Goal: Transaction & Acquisition: Register for event/course

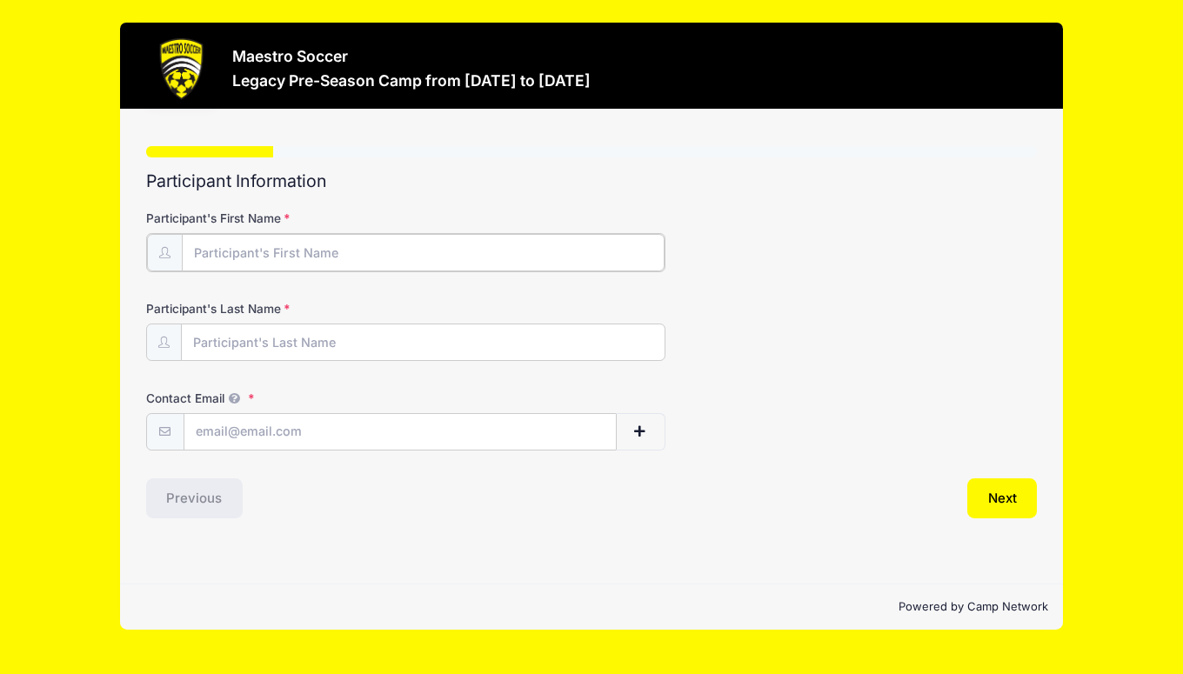
click at [273, 258] on input "Participant's First Name" at bounding box center [424, 252] width 484 height 37
type input "J"
type input "[PERSON_NAME]"
type input "Fish"
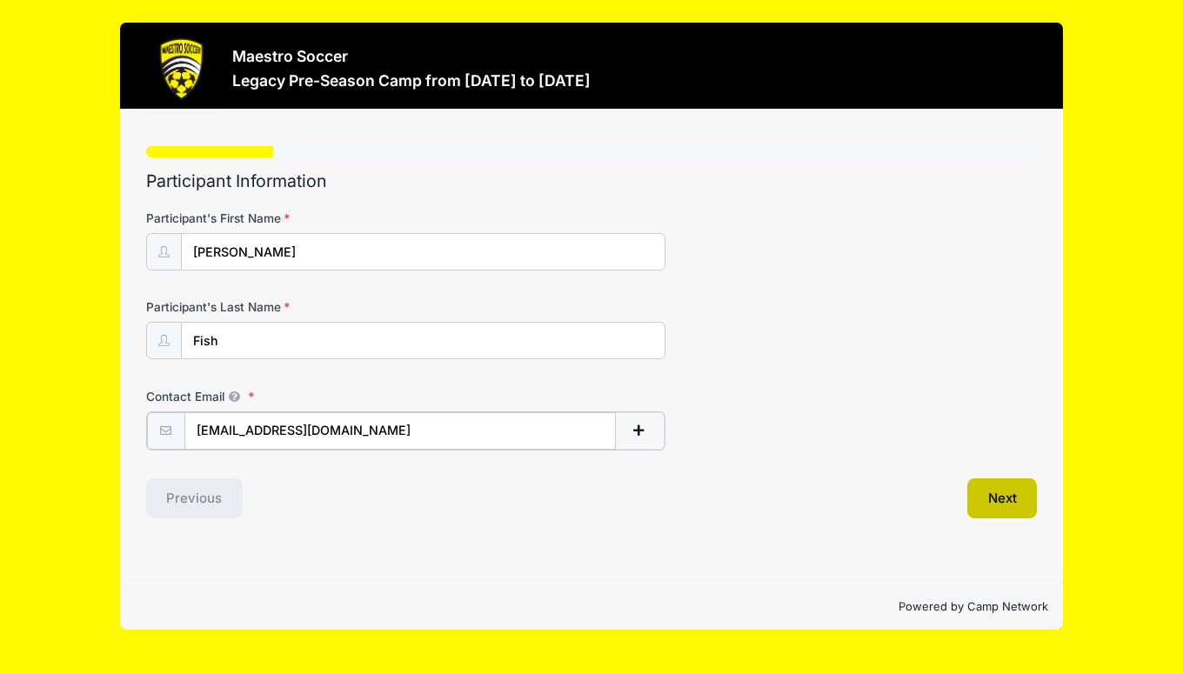
type input "fishnt@me.com"
click at [1000, 492] on button "Next" at bounding box center [1003, 497] width 70 height 40
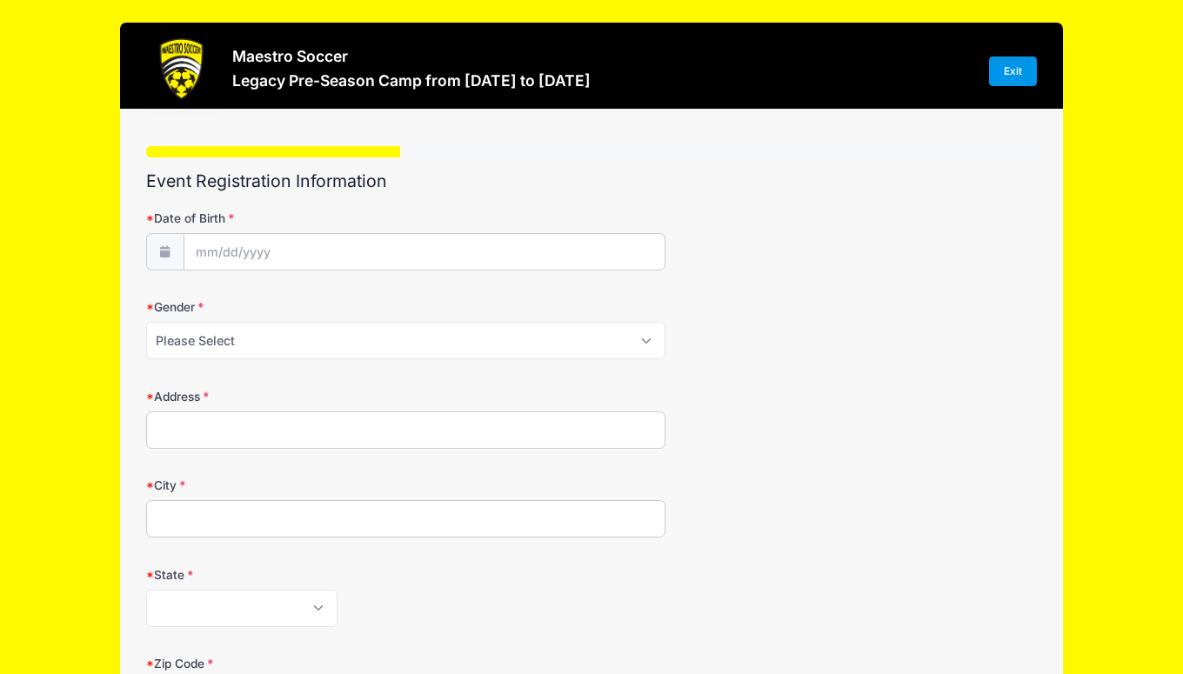
click at [1013, 75] on link "Exit" at bounding box center [1013, 72] width 49 height 30
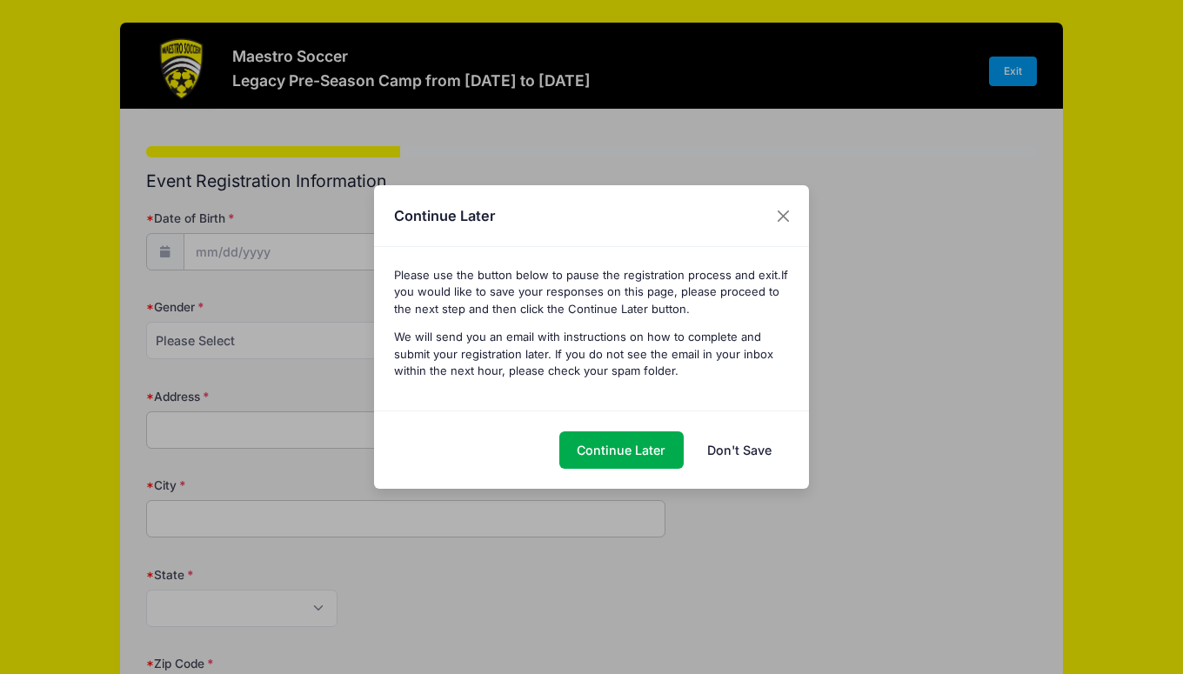
click at [722, 443] on link "Don't Save" at bounding box center [739, 450] width 100 height 37
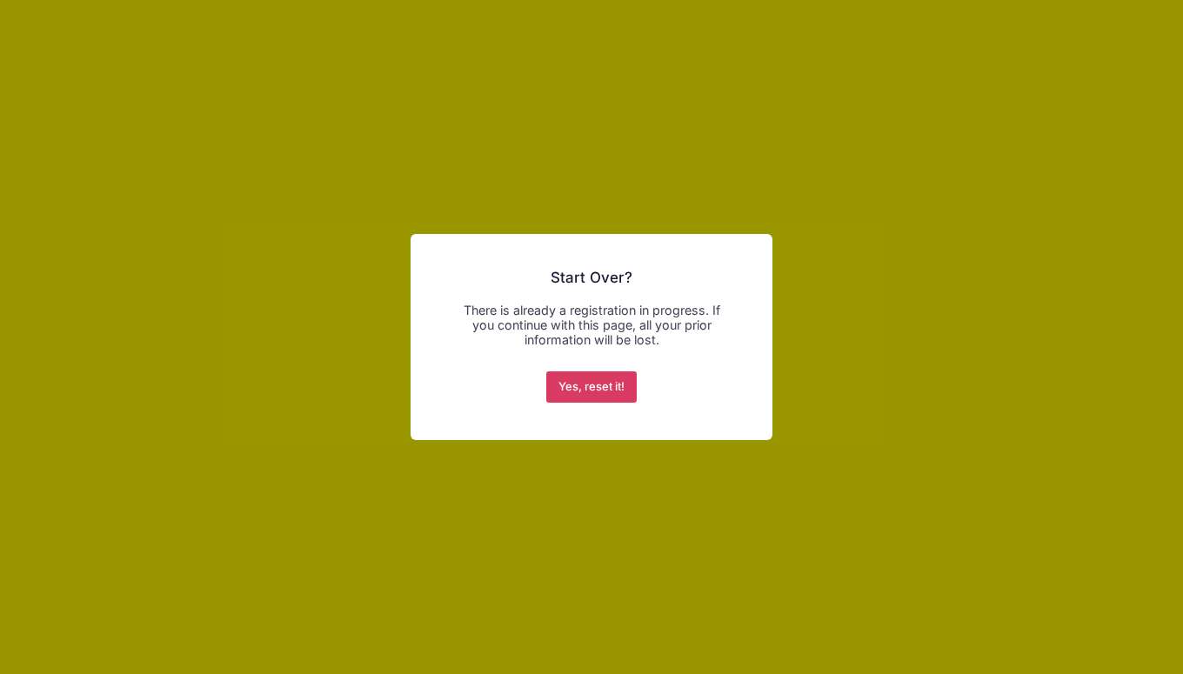
click at [599, 383] on button "Yes, reset it!" at bounding box center [591, 387] width 91 height 31
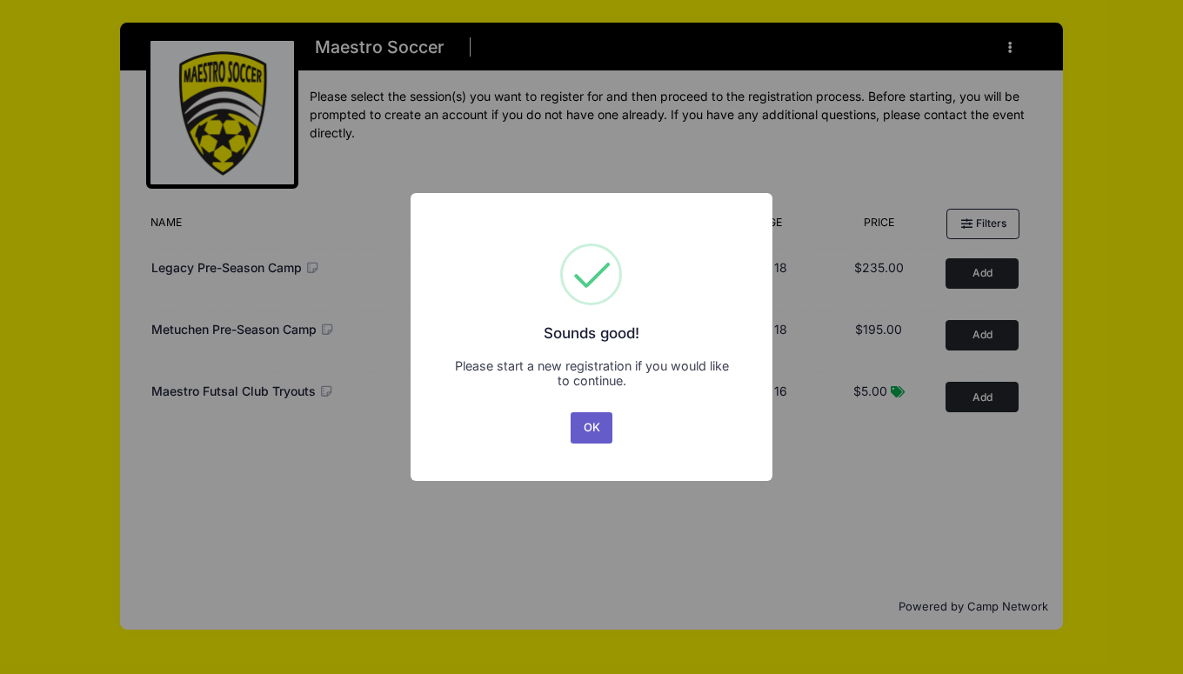
click at [585, 420] on button "OK" at bounding box center [592, 427] width 42 height 31
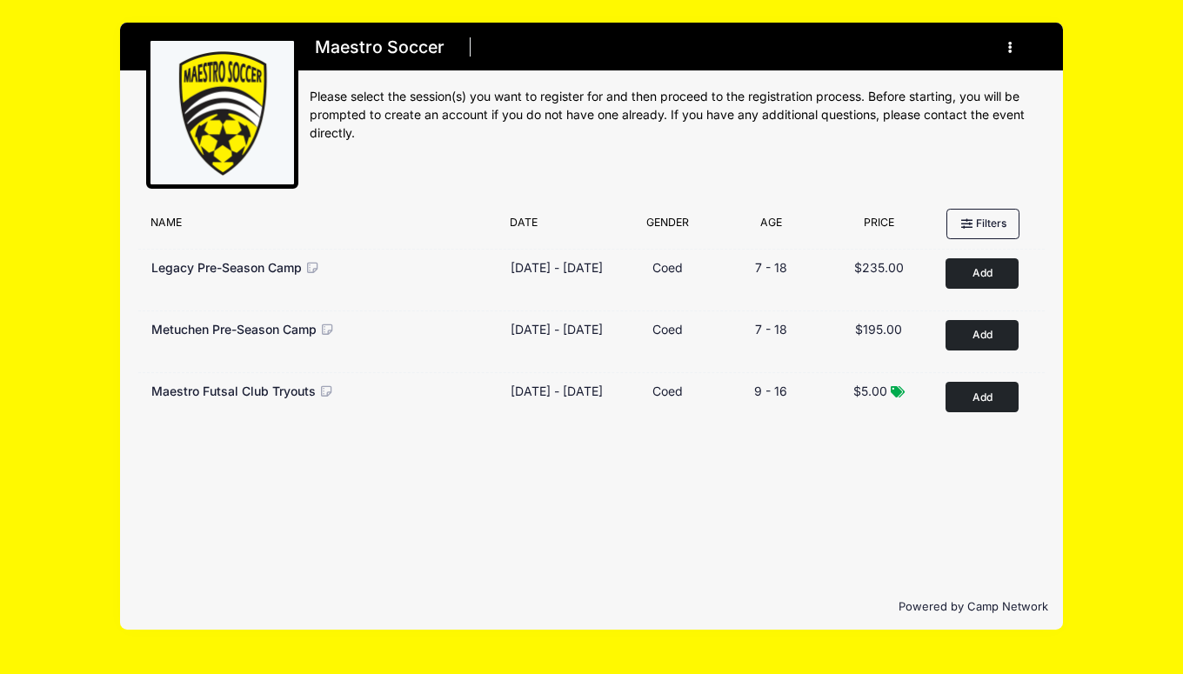
click at [1008, 55] on button "button" at bounding box center [1014, 47] width 47 height 30
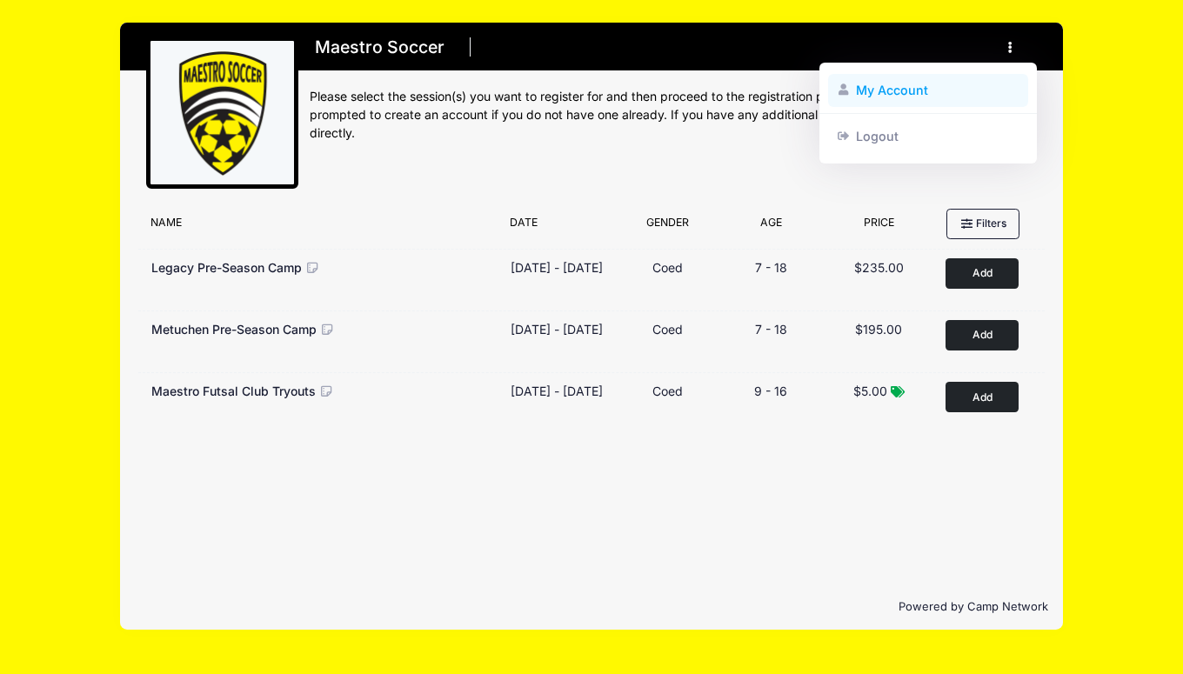
click at [932, 89] on link "My Account" at bounding box center [928, 90] width 201 height 33
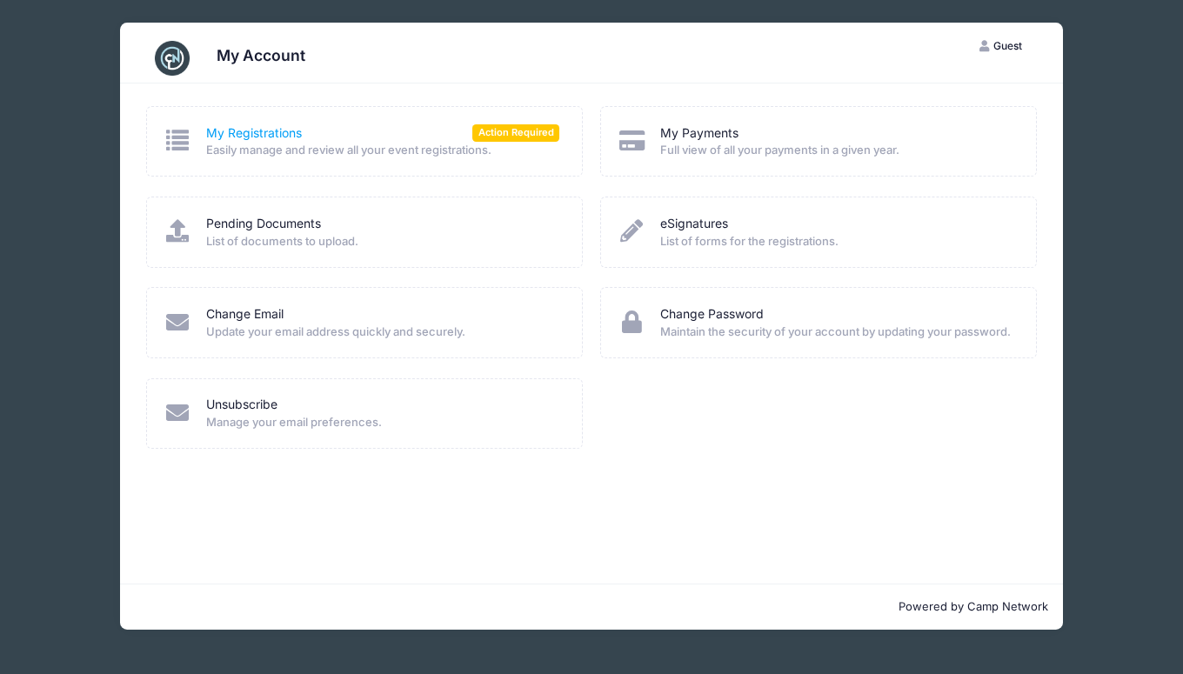
click at [256, 133] on link "My Registrations" at bounding box center [254, 133] width 96 height 18
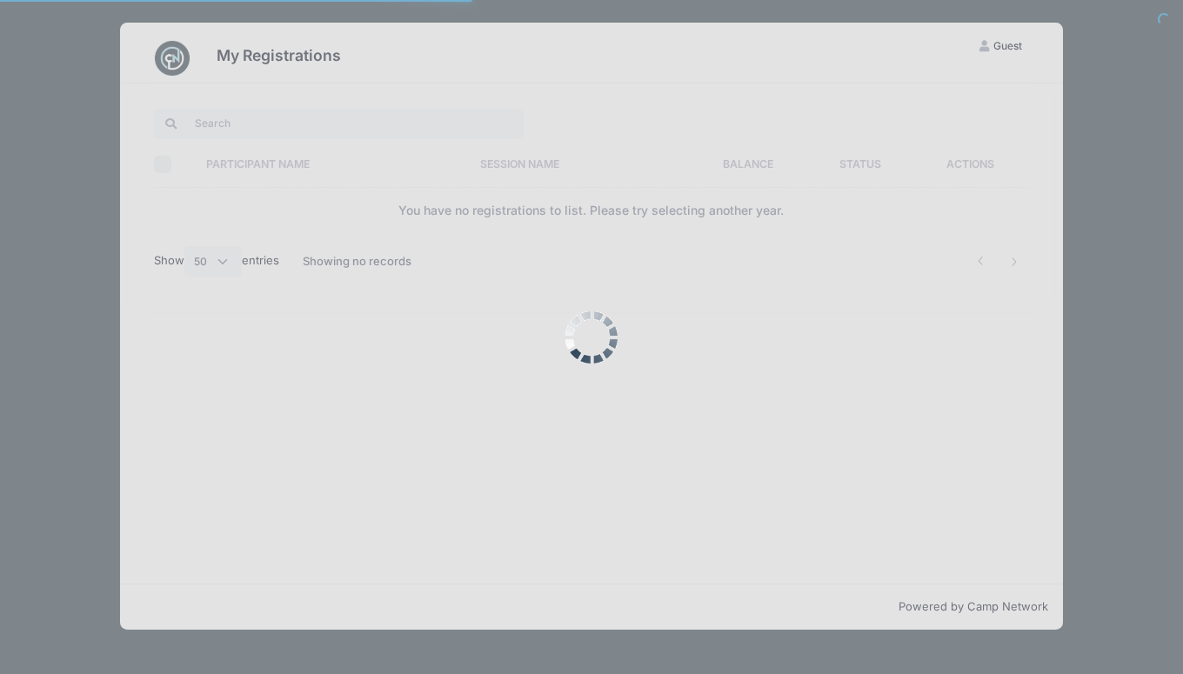
select select "50"
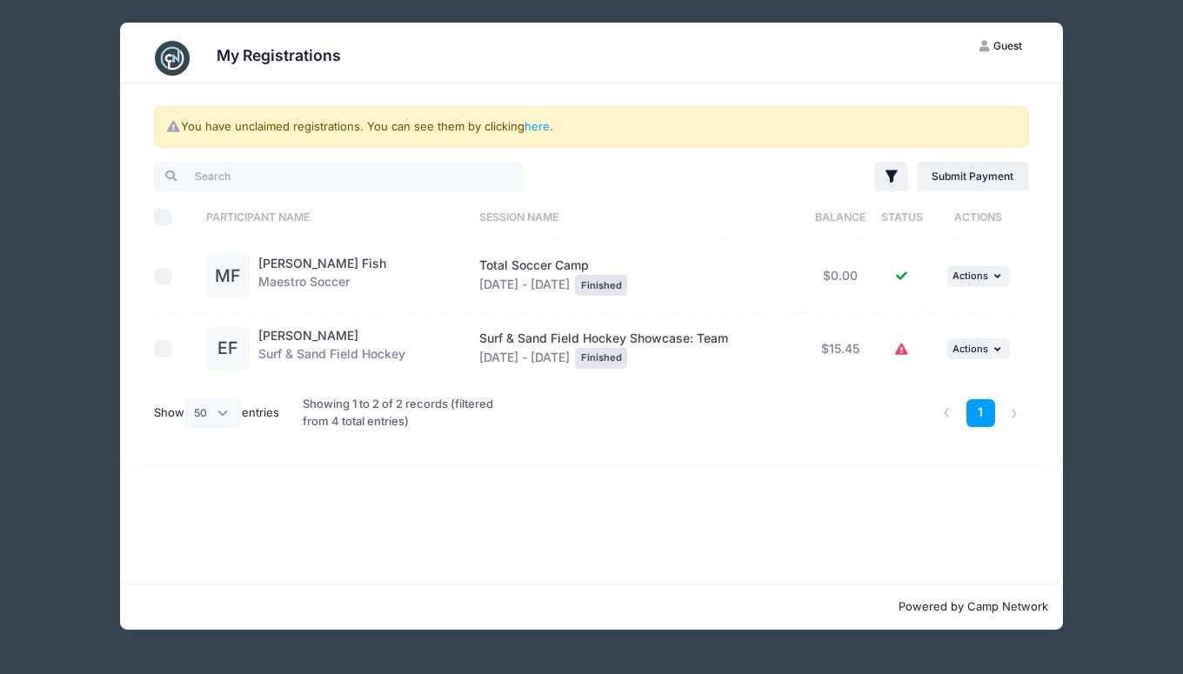
click at [321, 274] on div "Mason Fish Maestro Soccer" at bounding box center [322, 277] width 128 height 44
click at [539, 128] on link "here" at bounding box center [537, 126] width 25 height 14
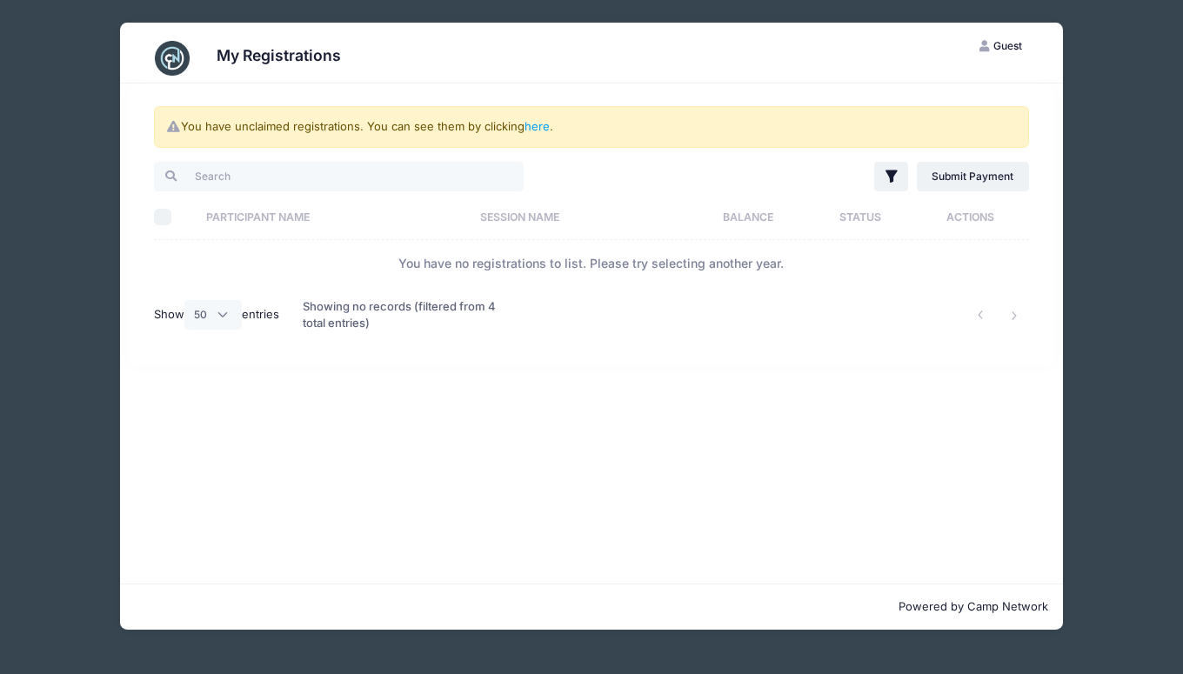
click at [1006, 44] on span "Guest" at bounding box center [1008, 45] width 29 height 13
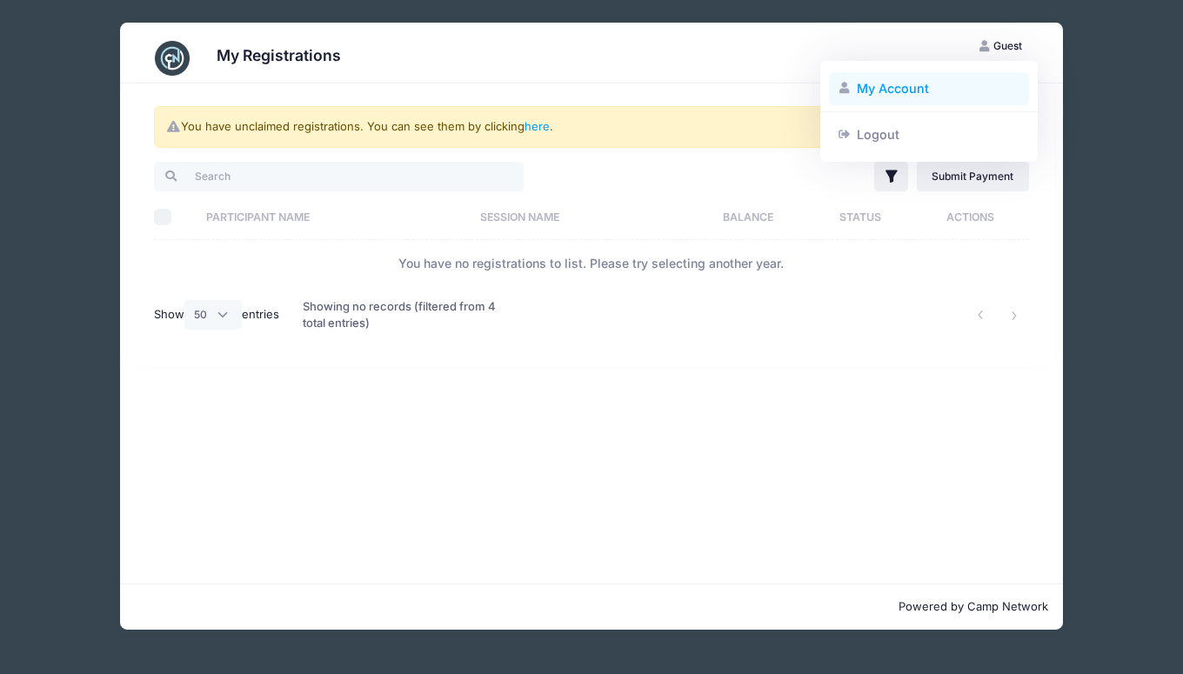
click at [904, 84] on link "My Account" at bounding box center [929, 88] width 201 height 33
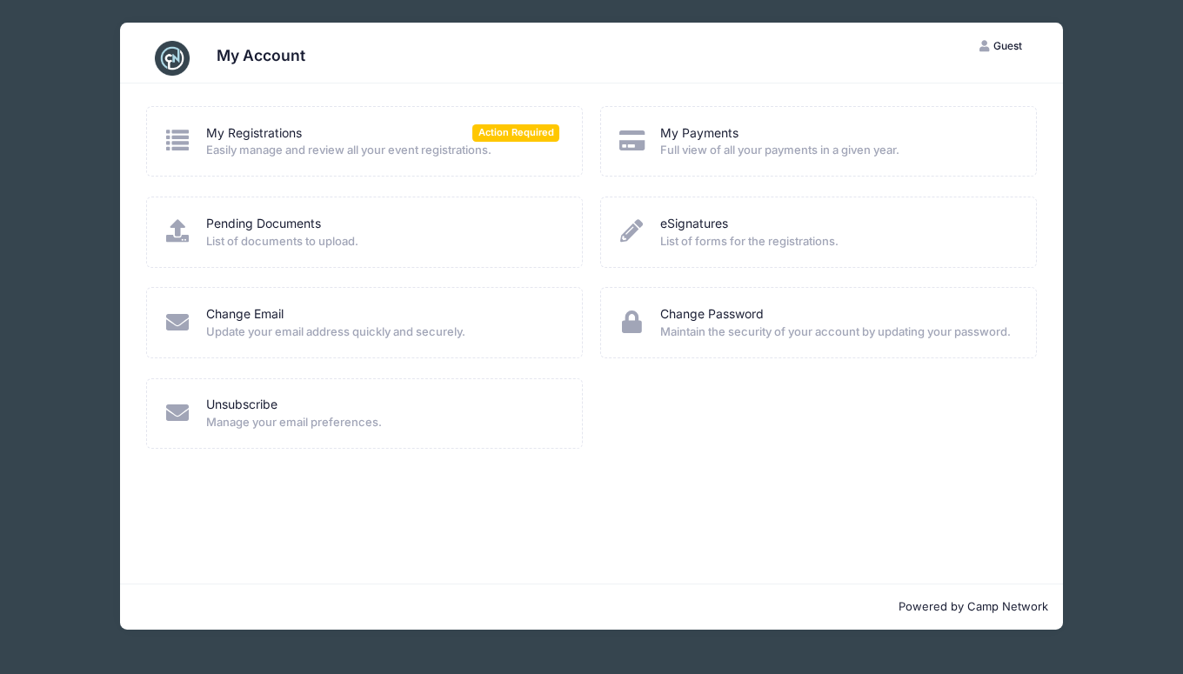
click at [1012, 42] on span "Guest" at bounding box center [1008, 45] width 29 height 13
click at [913, 84] on link "My Account" at bounding box center [929, 88] width 201 height 33
click at [258, 141] on link "My Registrations" at bounding box center [254, 133] width 96 height 18
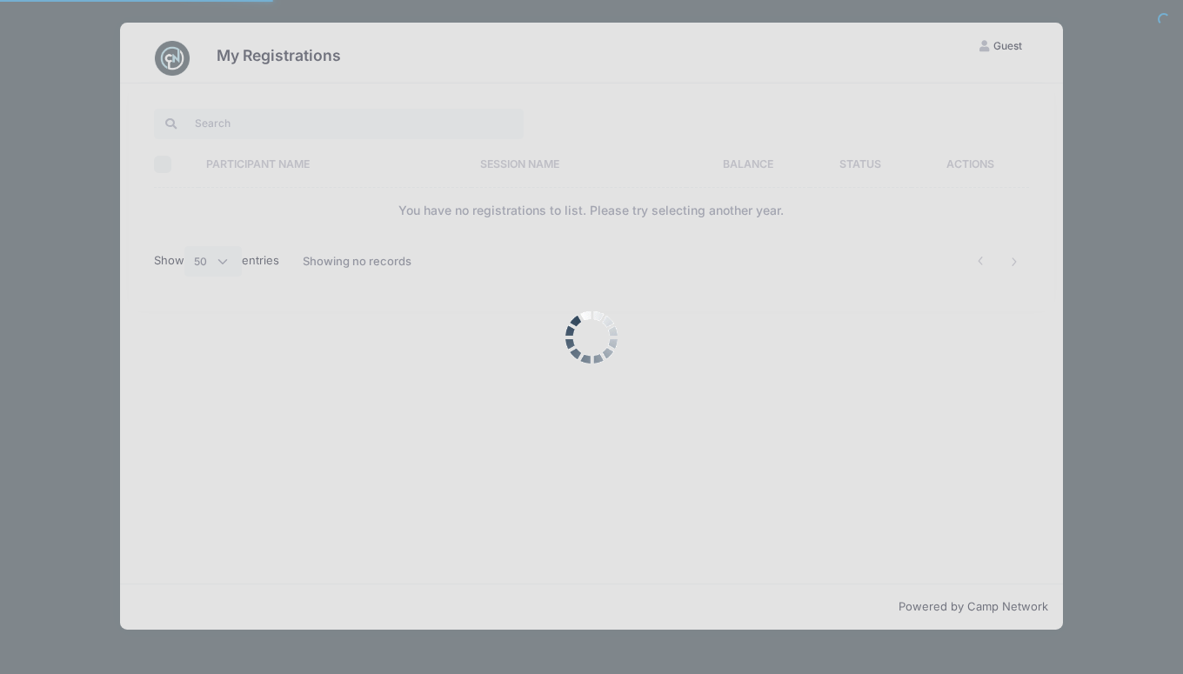
select select "50"
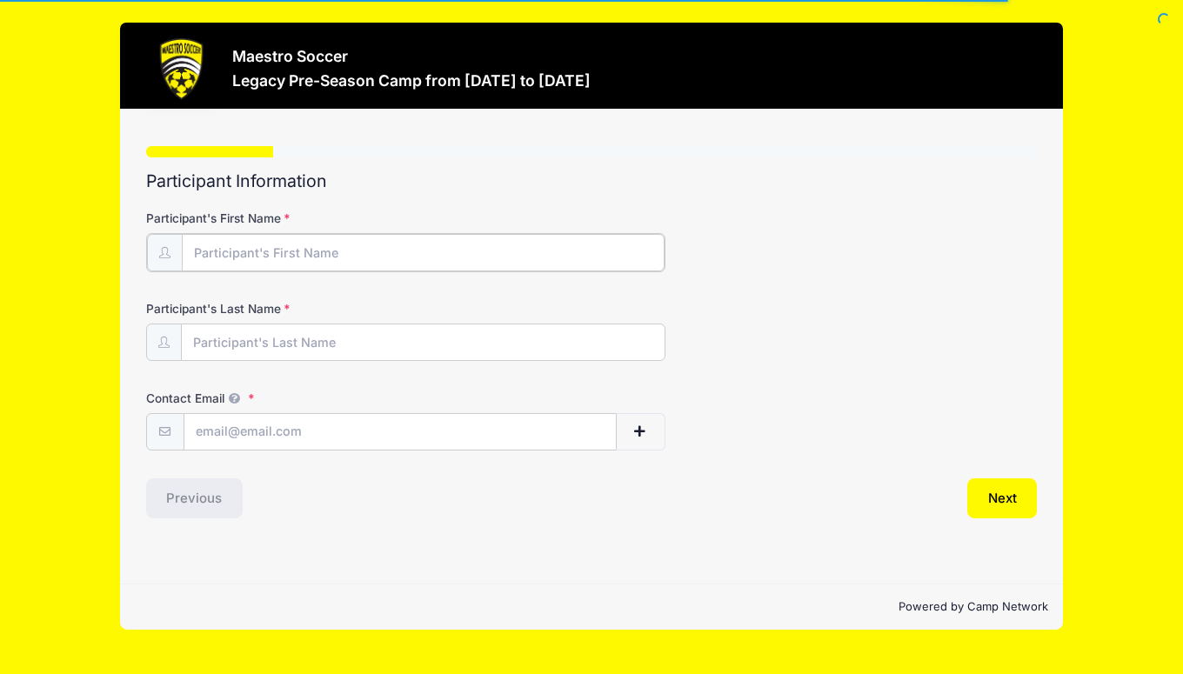
click at [315, 249] on input "Participant's First Name" at bounding box center [424, 252] width 484 height 37
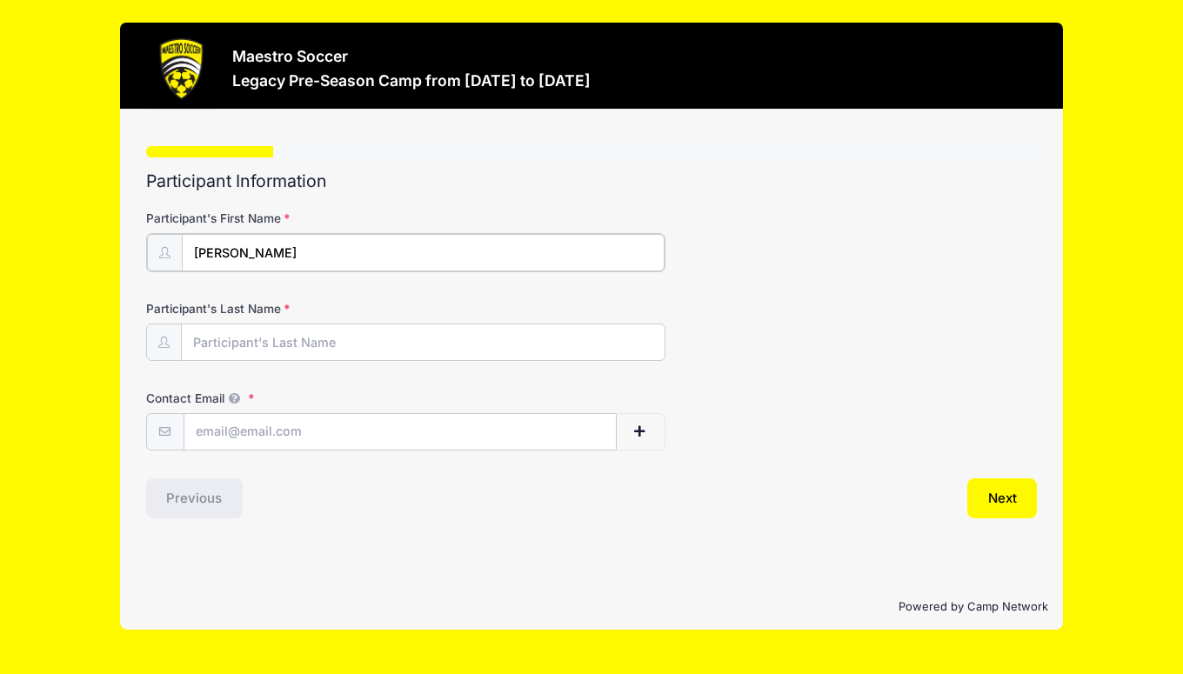
type input "[PERSON_NAME]"
type input "Fish"
type input "[EMAIL_ADDRESS][DOMAIN_NAME]"
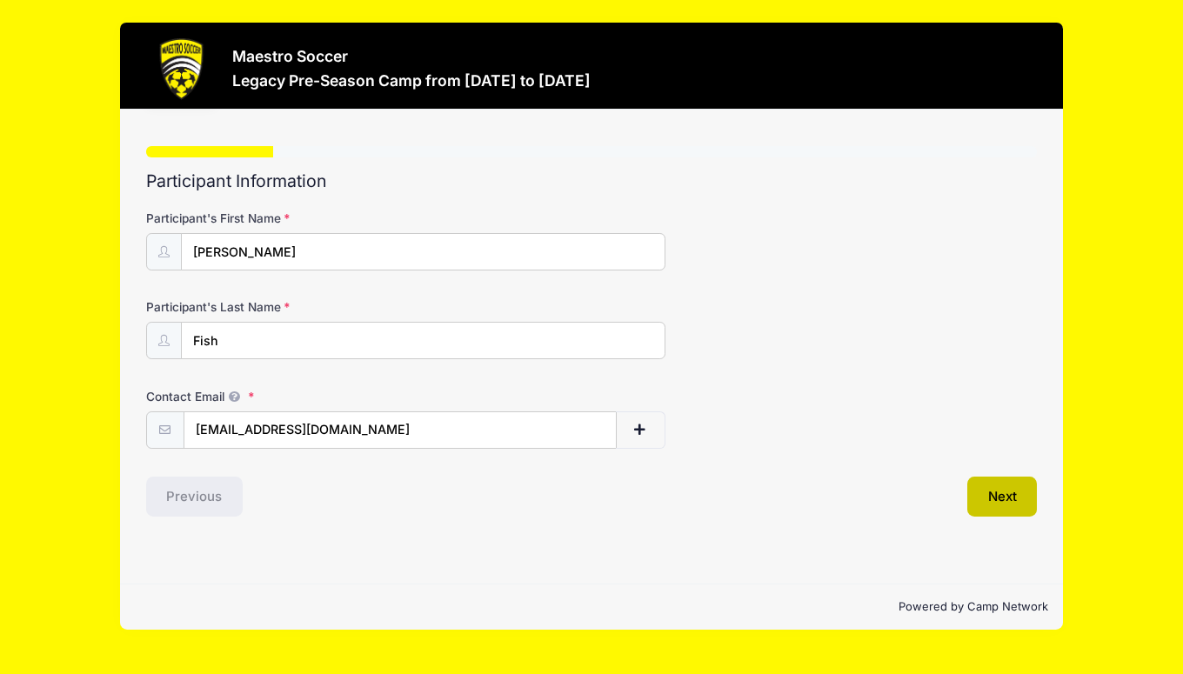
click at [988, 492] on button "Next" at bounding box center [1003, 497] width 70 height 40
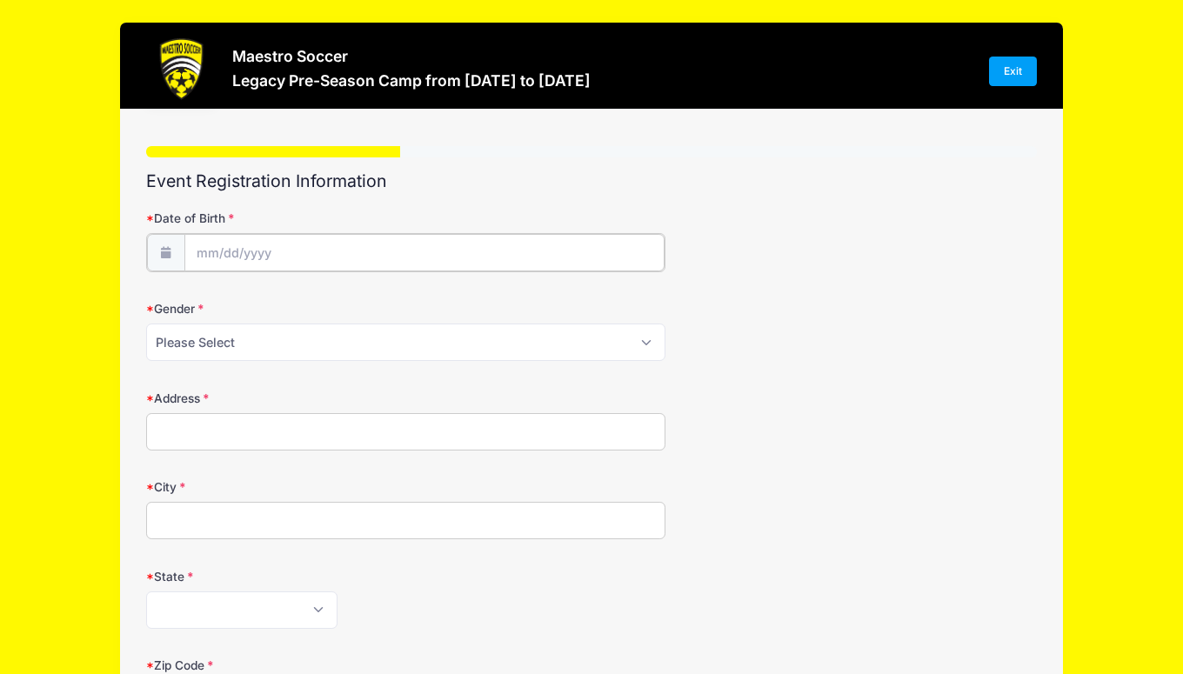
click at [254, 252] on input "Date of Birth" at bounding box center [424, 252] width 481 height 37
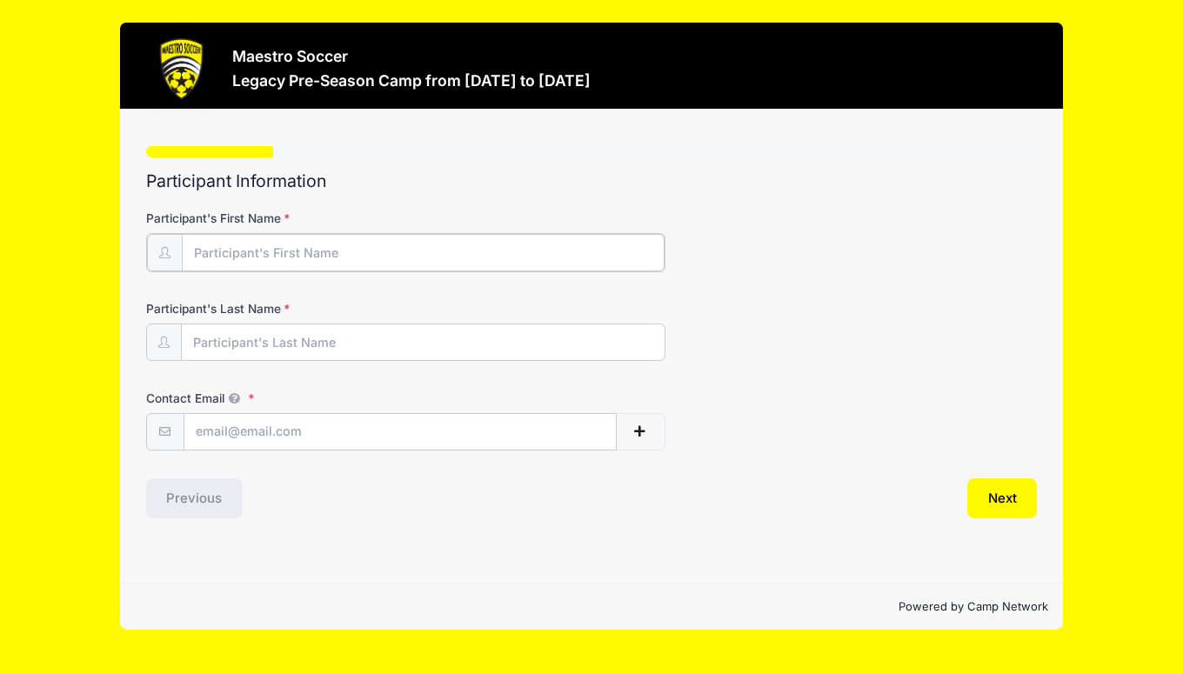
click at [272, 251] on input "Participant's First Name" at bounding box center [424, 252] width 484 height 37
type input "[PERSON_NAME]"
type input "Fish"
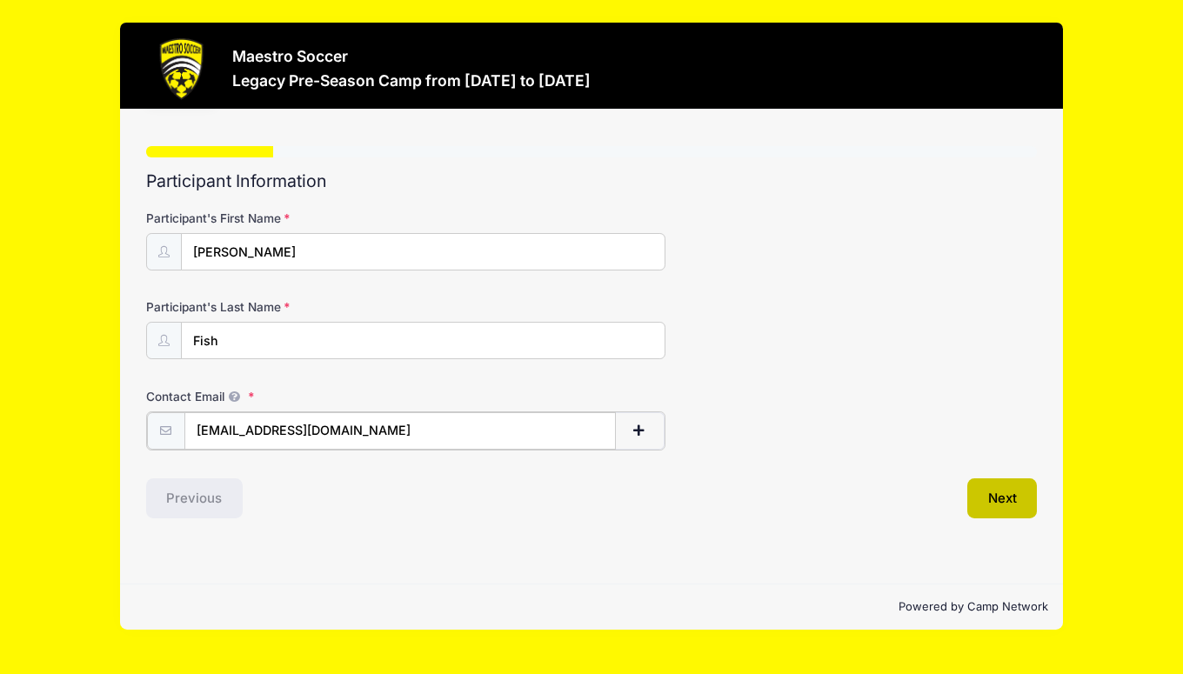
type input "[EMAIL_ADDRESS][DOMAIN_NAME]"
click at [990, 486] on button "Next" at bounding box center [1003, 497] width 70 height 40
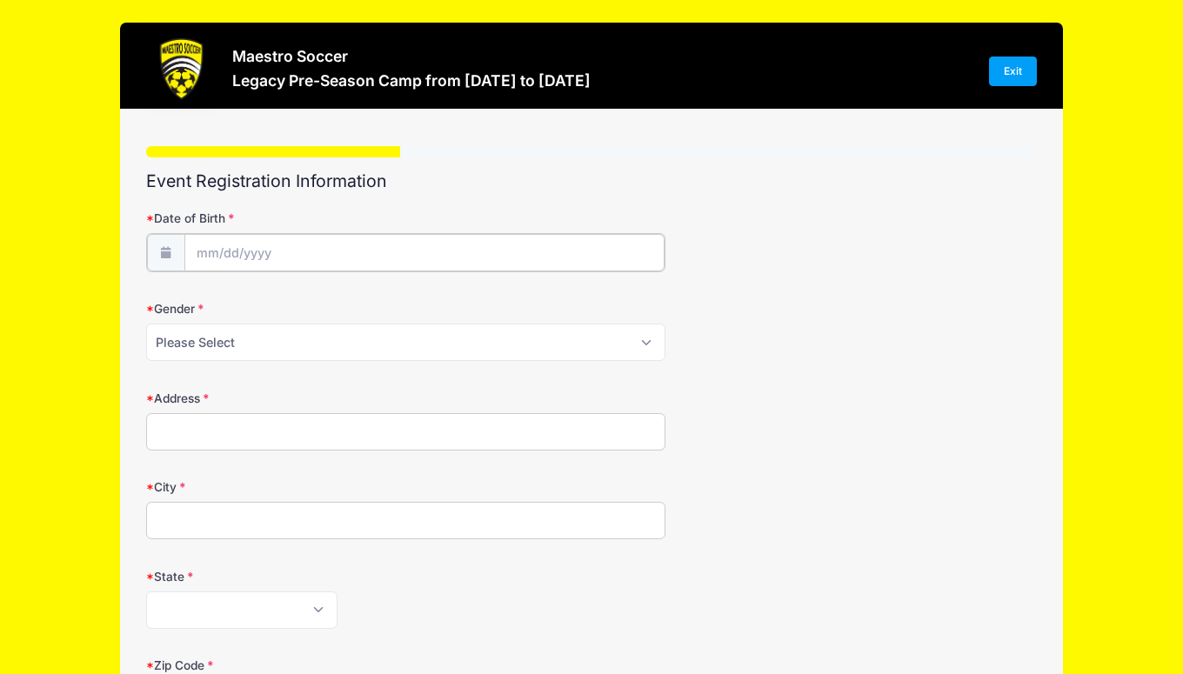
click at [271, 253] on input "Date of Birth" at bounding box center [424, 252] width 481 height 37
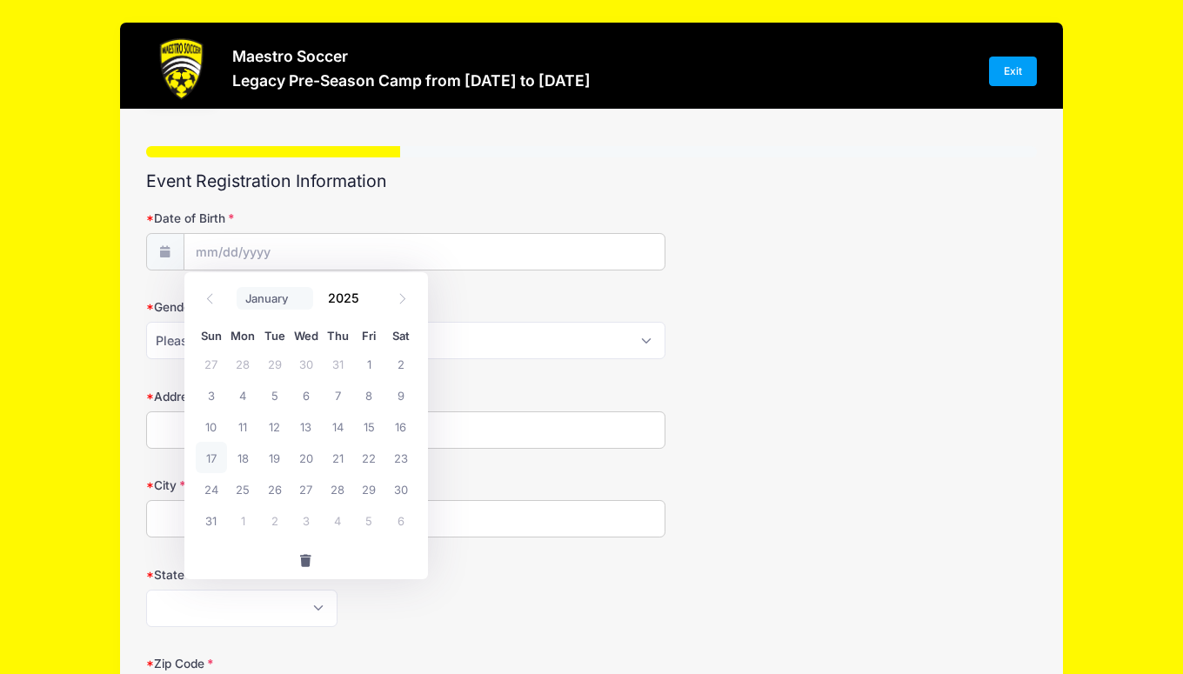
select select "5"
click option "June" at bounding box center [0, 0] width 0 height 0
click at [352, 300] on input "2025" at bounding box center [347, 298] width 57 height 26
click at [368, 296] on span at bounding box center [370, 291] width 12 height 13
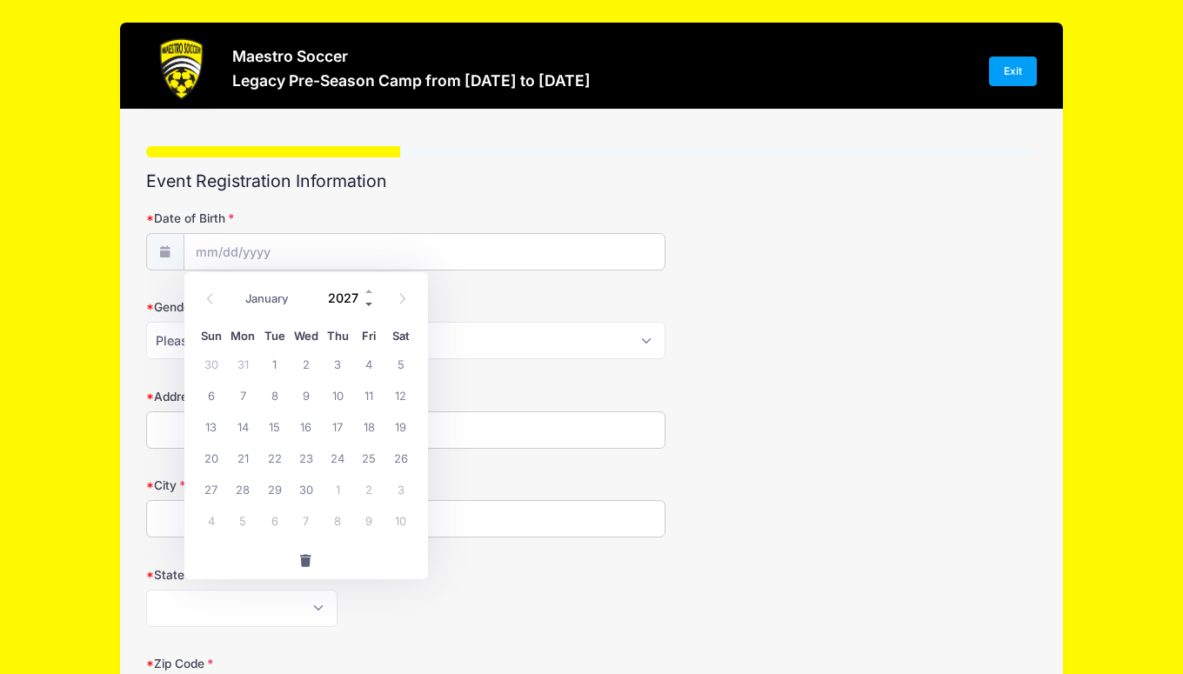
click at [370, 303] on span at bounding box center [370, 304] width 12 height 13
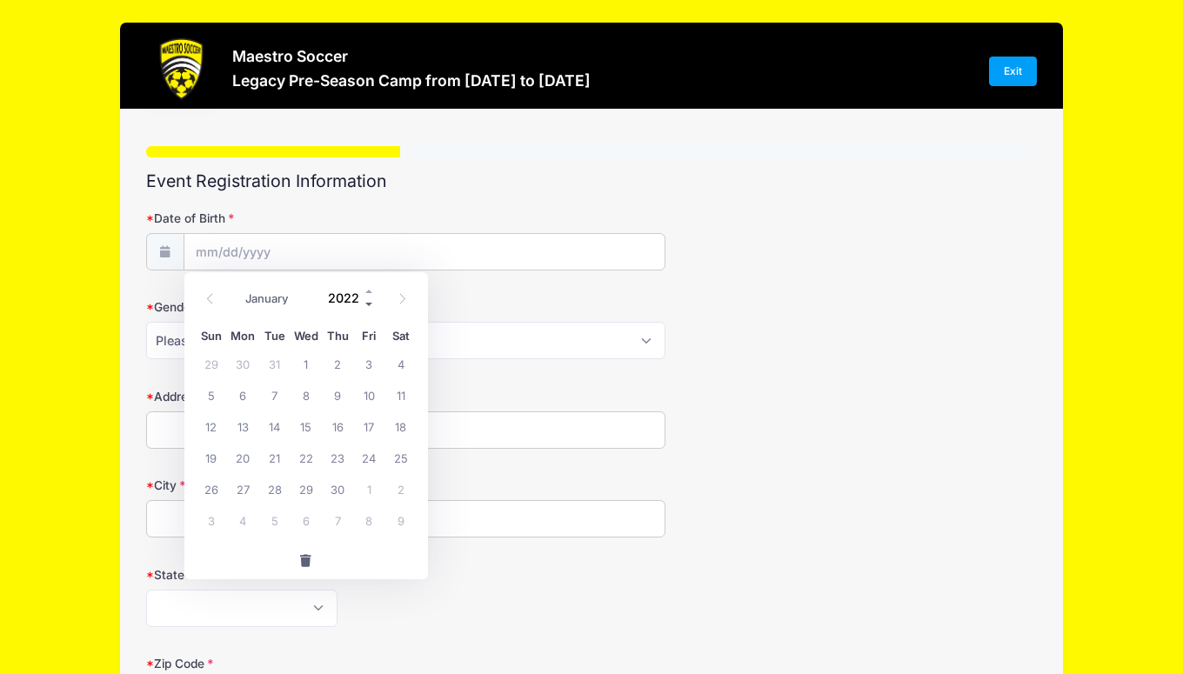
click at [370, 303] on span at bounding box center [370, 304] width 12 height 13
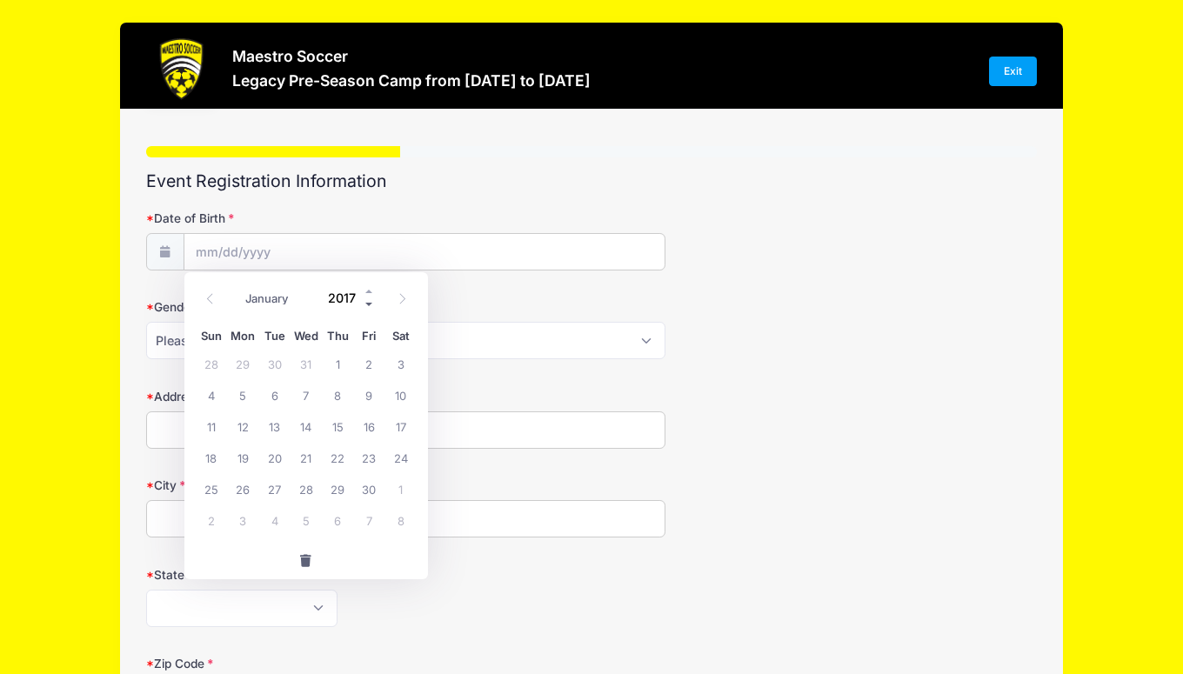
click at [370, 303] on span at bounding box center [370, 304] width 12 height 13
type input "2014"
click at [244, 489] on span "30" at bounding box center [242, 488] width 31 height 31
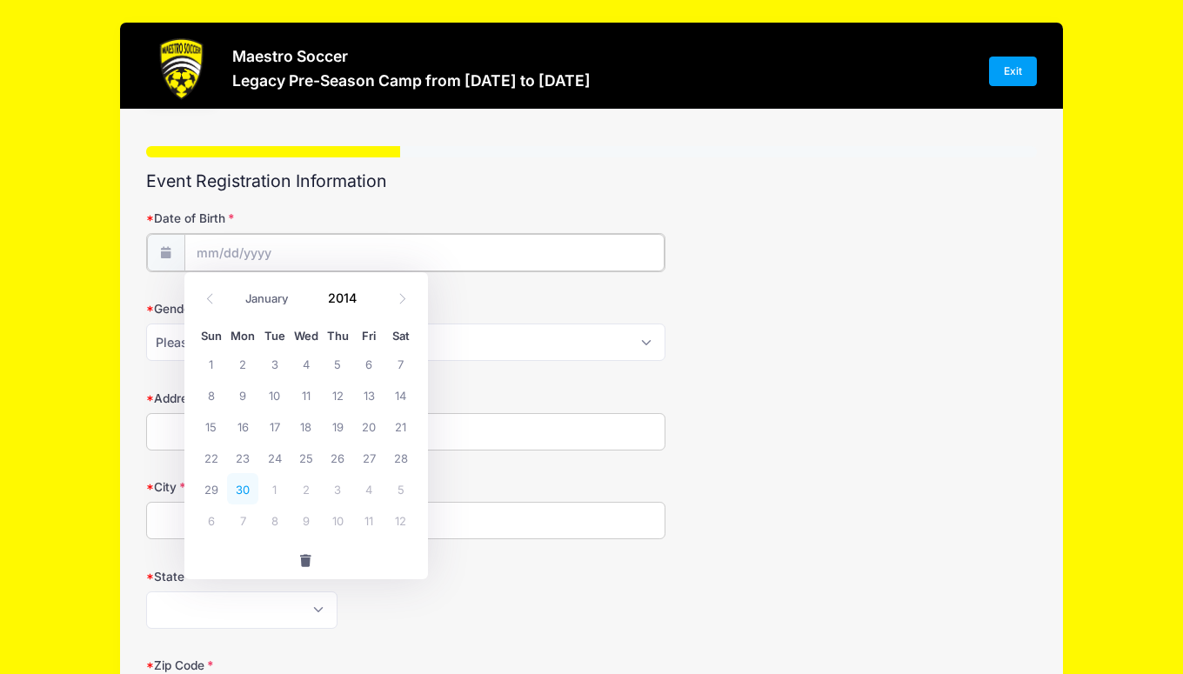
type input "[DATE]"
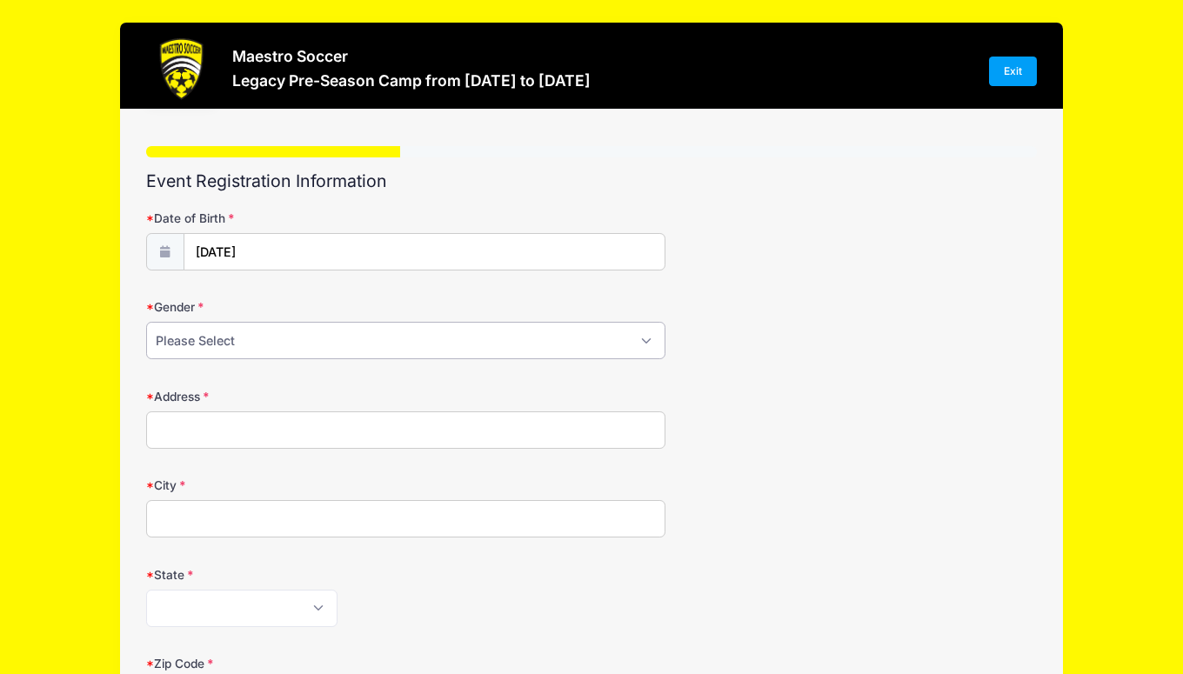
select select "[DEMOGRAPHIC_DATA]"
click option "[DEMOGRAPHIC_DATA]" at bounding box center [0, 0] width 0 height 0
click at [211, 432] on input "Address" at bounding box center [406, 430] width 520 height 37
type input "[STREET_ADDRESS]"
type input "Hampton"
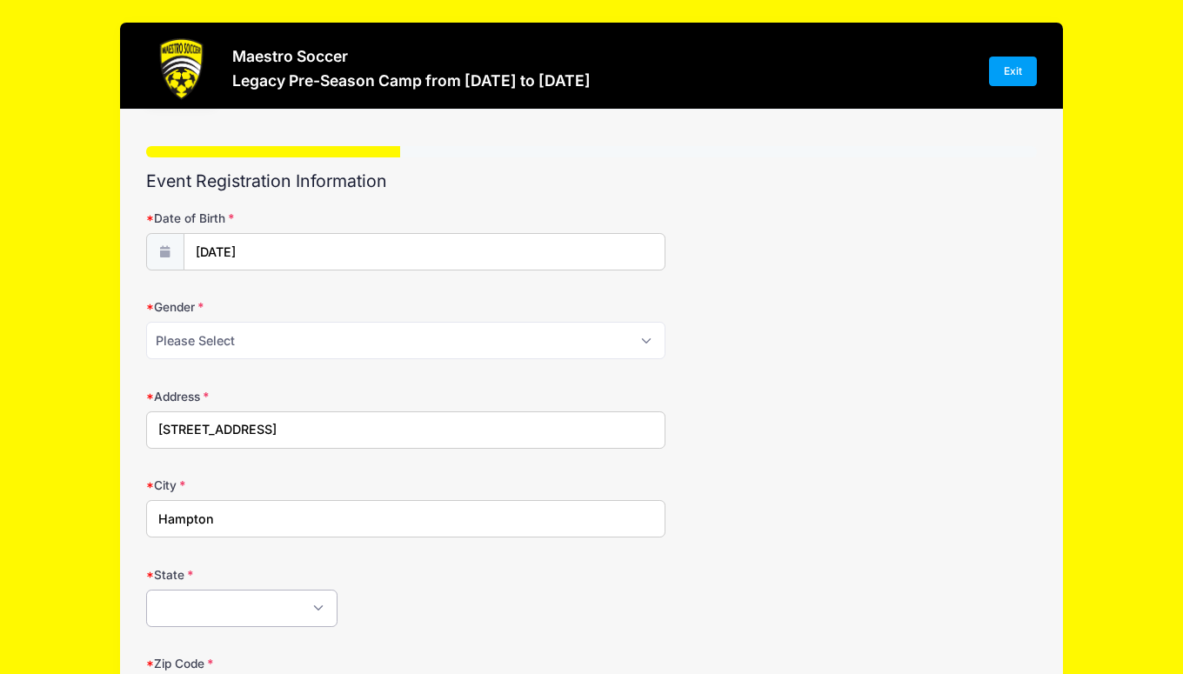
scroll to position [201, 0]
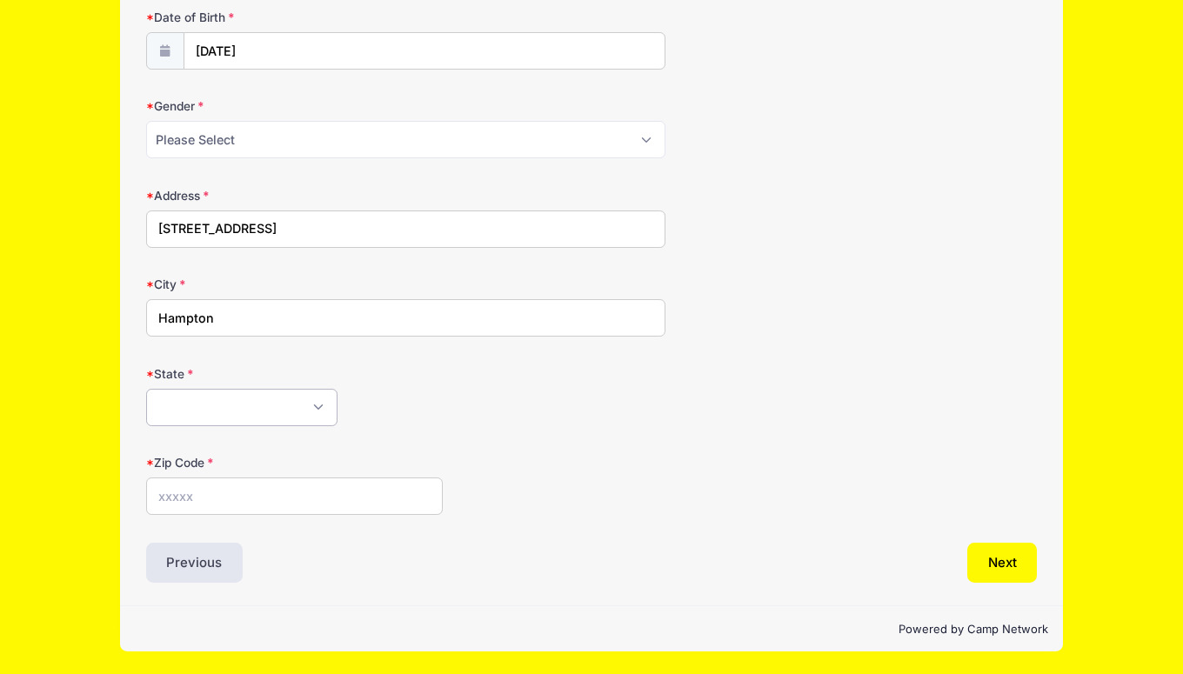
click at [146, 389] on select "Alabama Alaska American Samoa Arizona Arkansas Armed Forces Africa Armed Forces…" at bounding box center [241, 407] width 191 height 37
select select "NJ"
click option "New Jersey" at bounding box center [0, 0] width 0 height 0
click at [228, 498] on input "Zip Code" at bounding box center [295, 496] width 298 height 37
type input "08827"
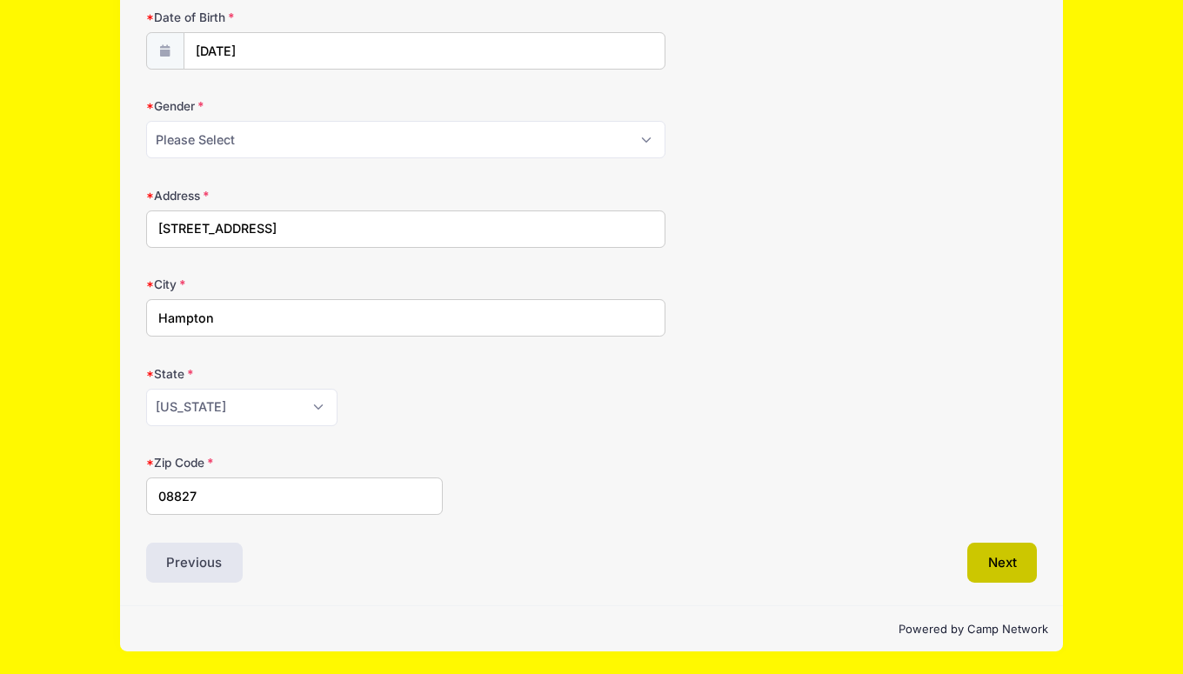
click at [990, 553] on button "Next" at bounding box center [1003, 563] width 70 height 40
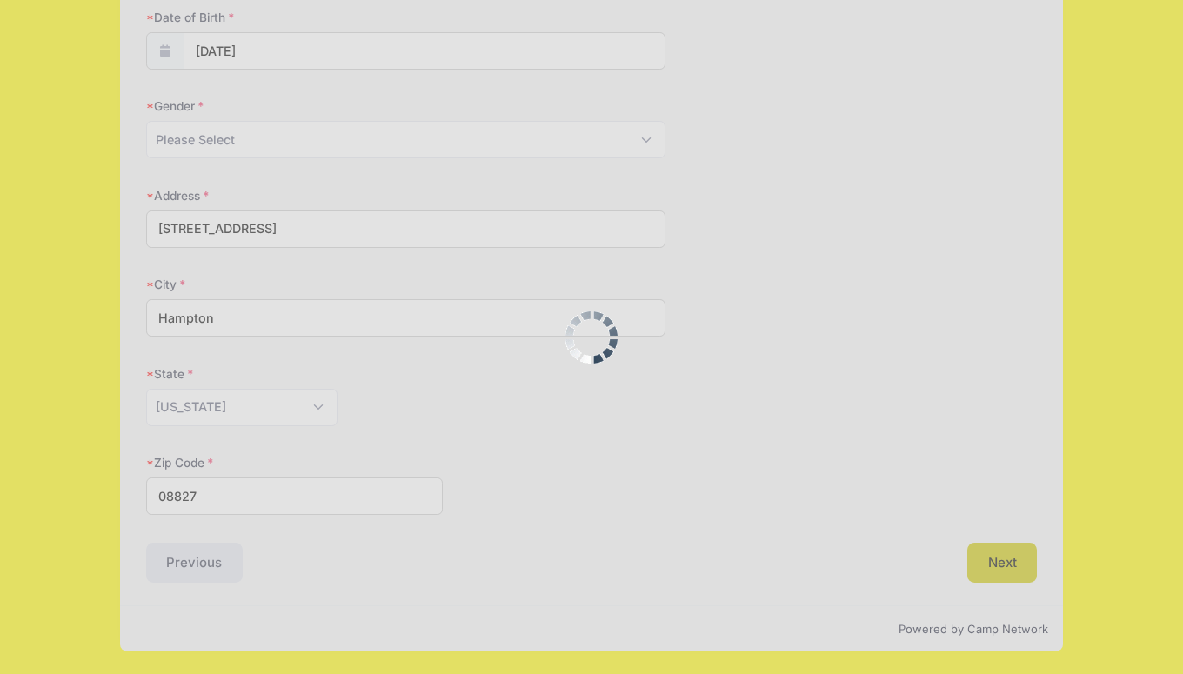
scroll to position [0, 0]
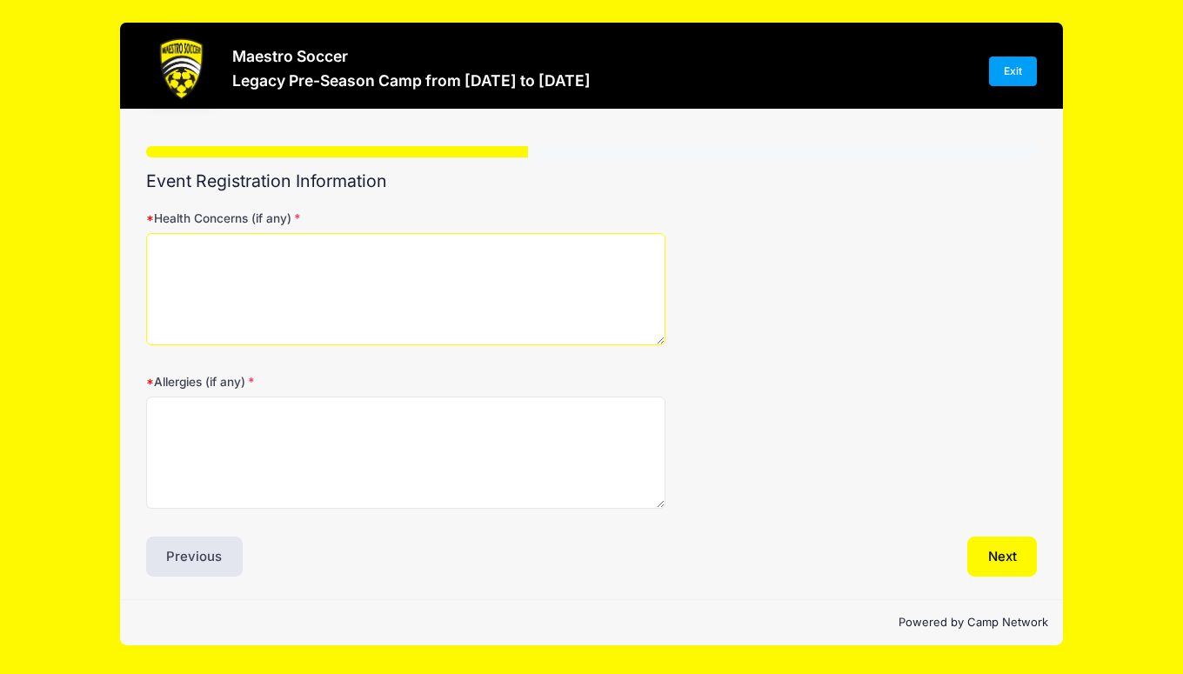
click at [309, 258] on textarea "Health Concerns (if any)" at bounding box center [406, 289] width 520 height 112
type textarea "None"
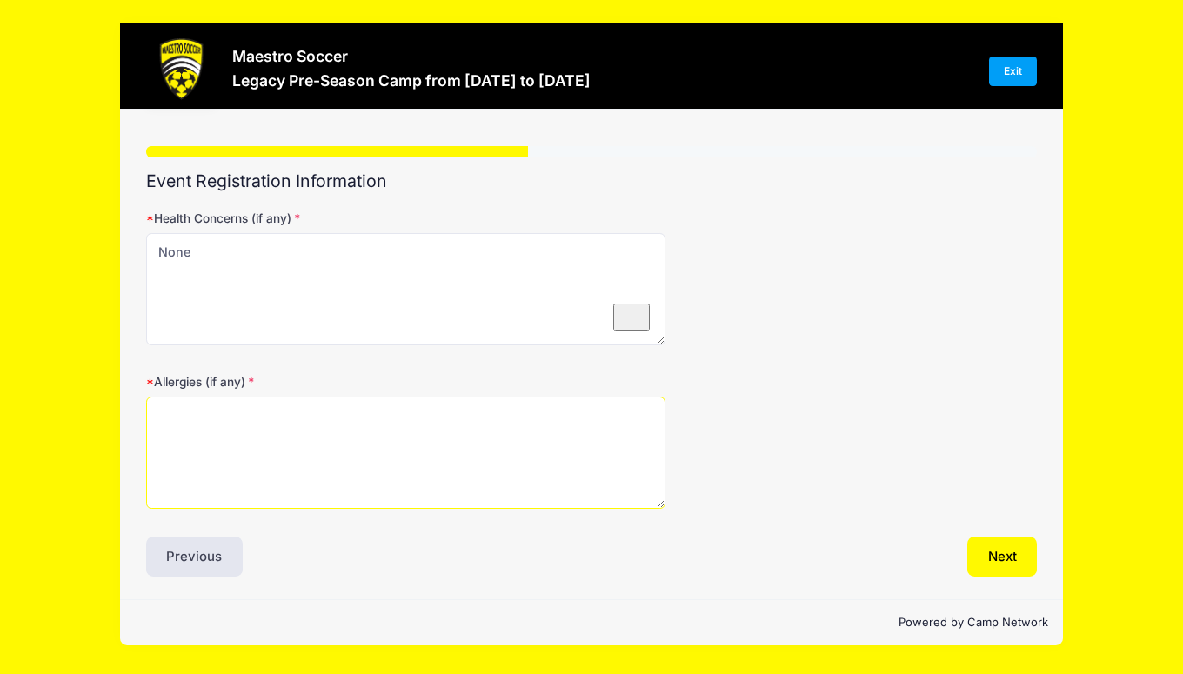
click at [306, 444] on textarea "Allergies (if any)" at bounding box center [406, 453] width 520 height 112
type textarea "None"
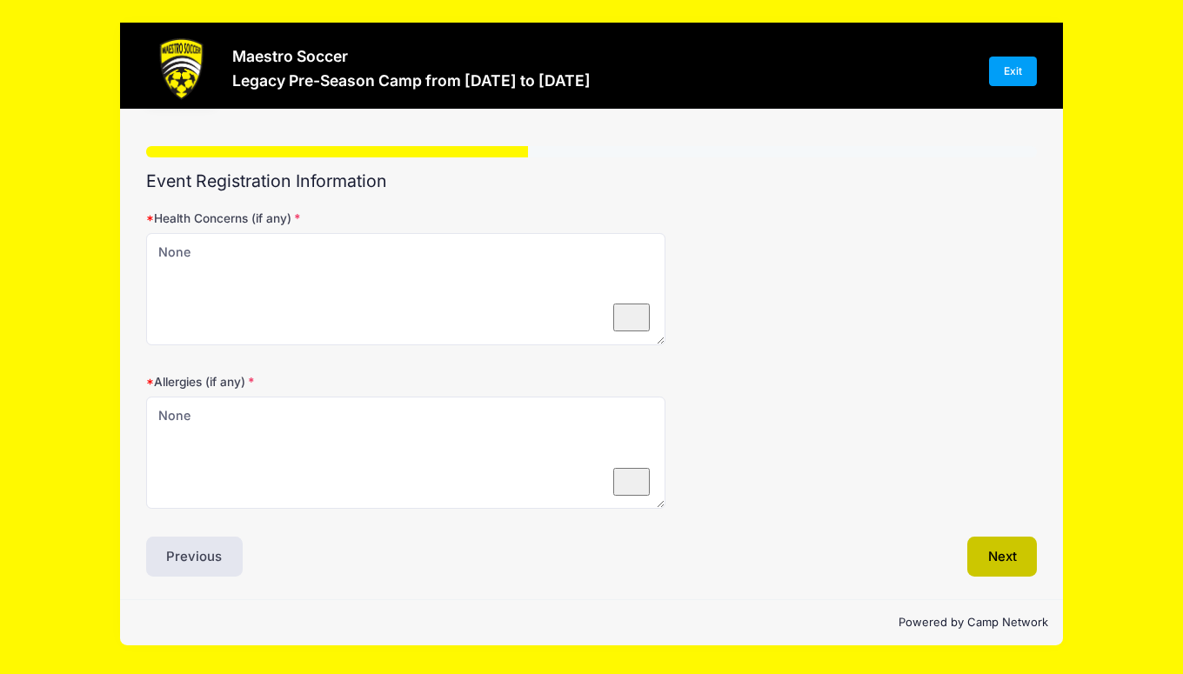
click at [1020, 552] on button "Next" at bounding box center [1003, 557] width 70 height 40
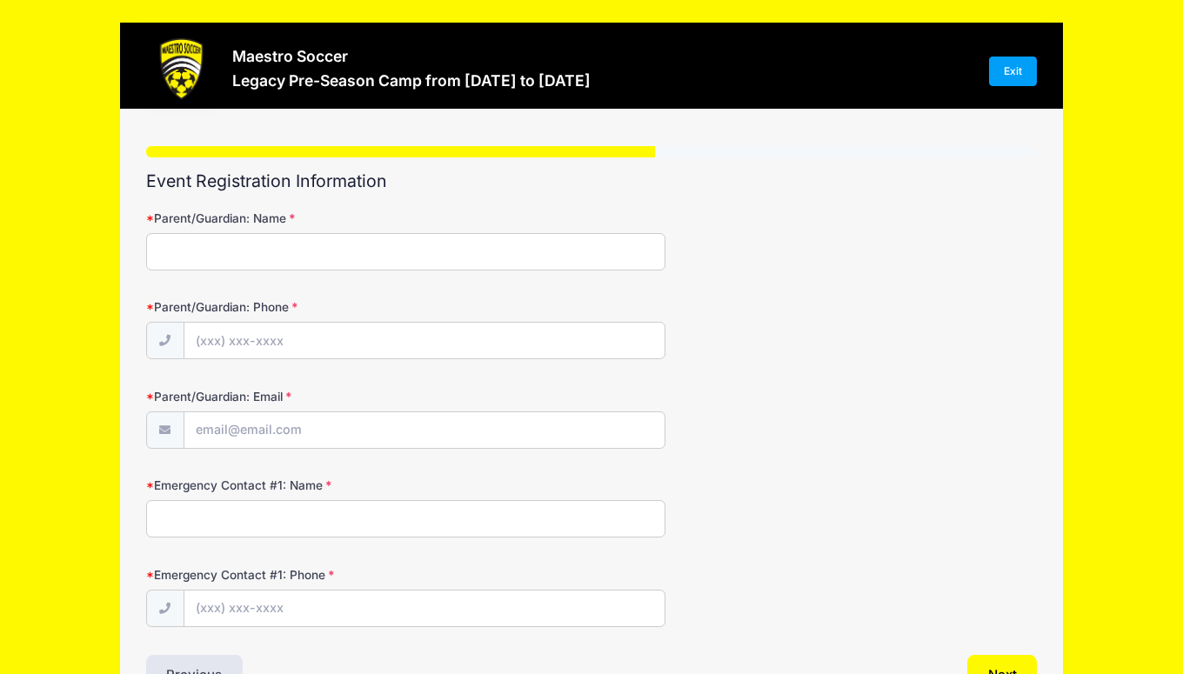
click at [227, 237] on input "Parent/Guardian: Name" at bounding box center [406, 251] width 520 height 37
type input "[PERSON_NAME] and [PERSON_NAME]"
type input "[PHONE_NUMBER]"
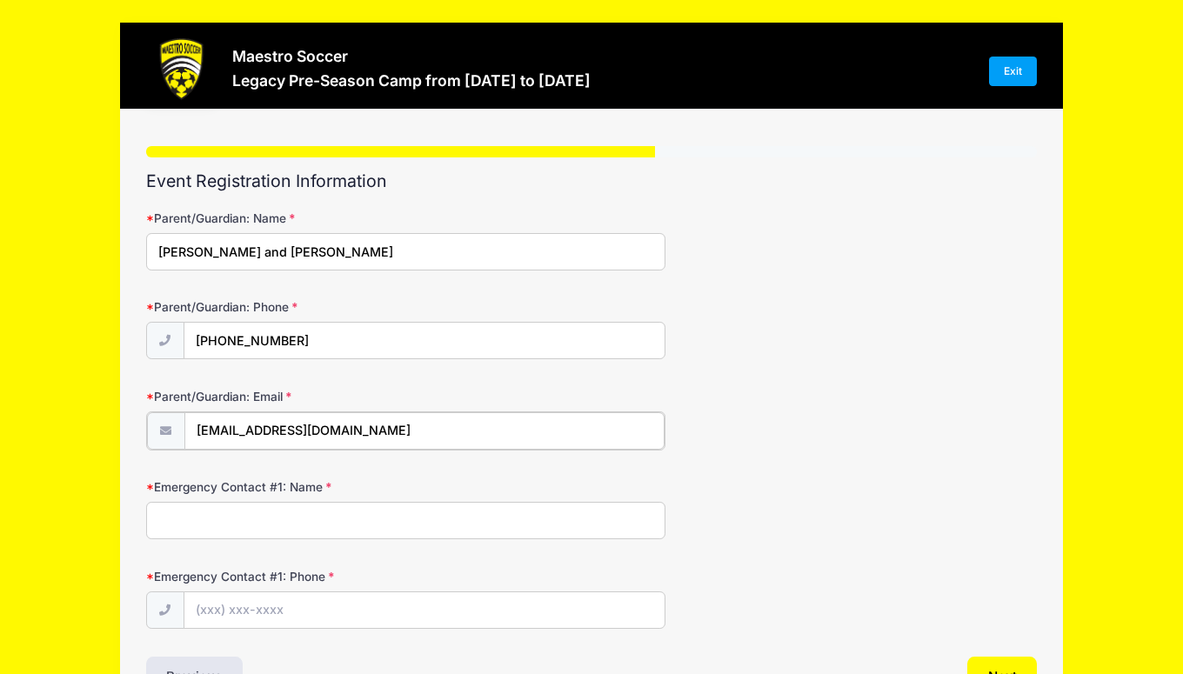
type input "[EMAIL_ADDRESS][DOMAIN_NAME]"
type input "[PERSON_NAME]"
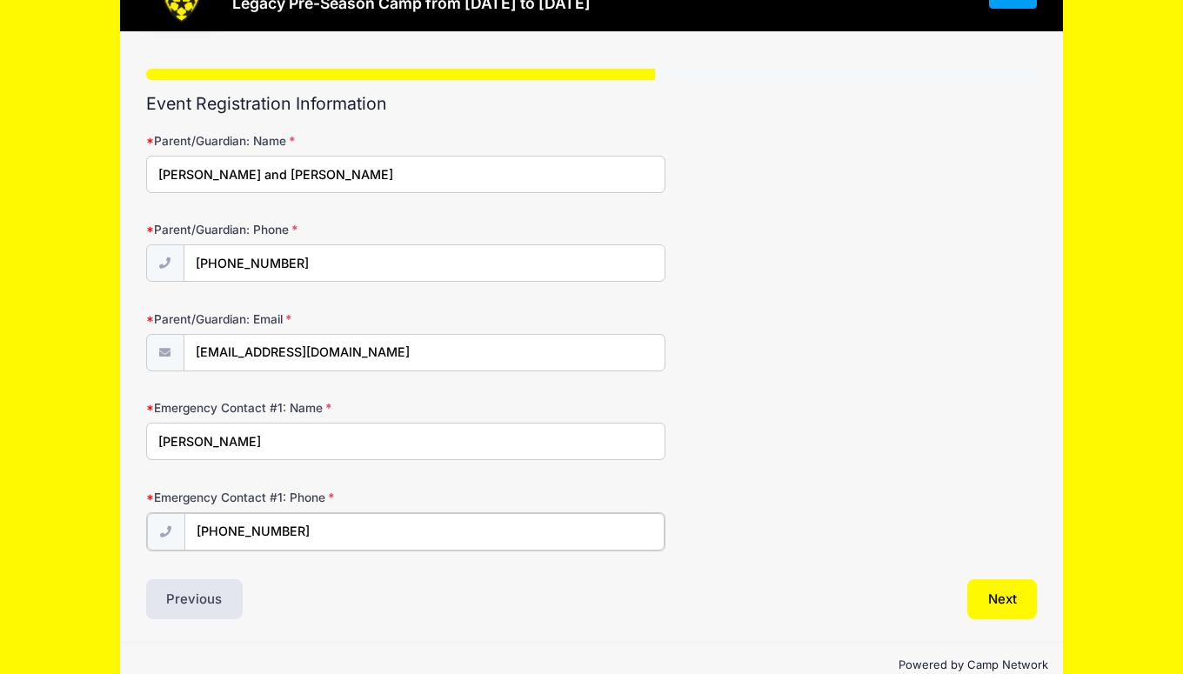
scroll to position [114, 0]
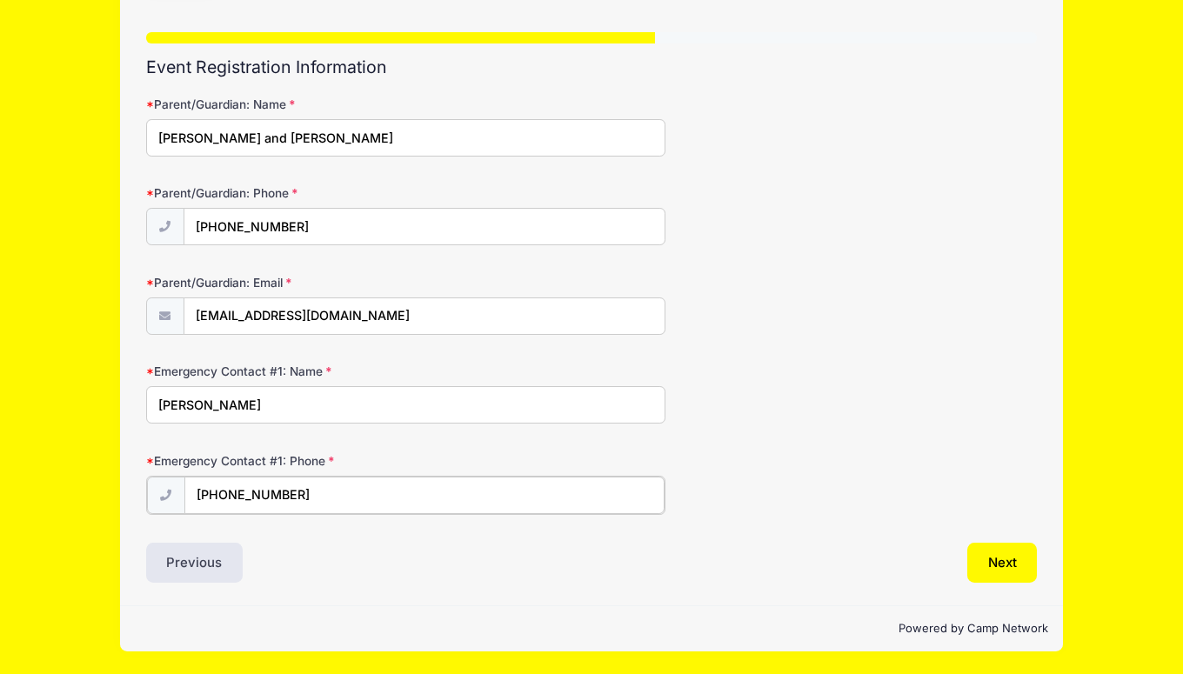
type input "[PHONE_NUMBER]"
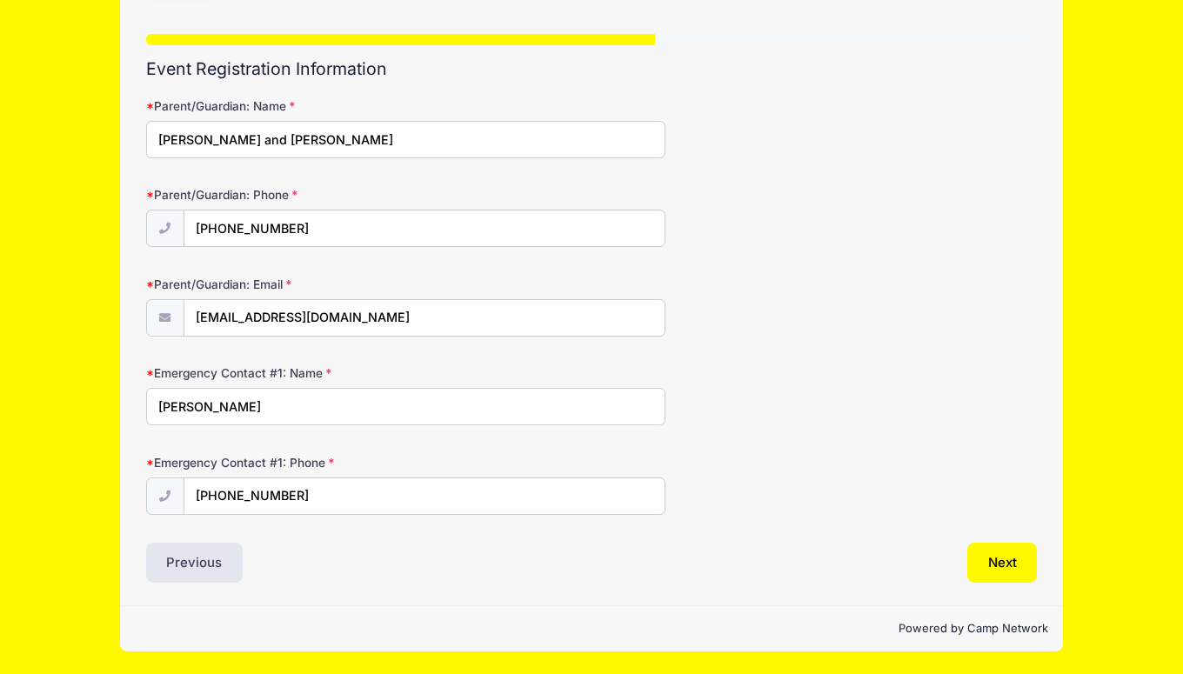
click at [252, 402] on input "[PERSON_NAME]" at bounding box center [406, 406] width 520 height 37
type input "[PERSON_NAME] or Nigel [PHONE_NUMBER]"
click at [1028, 565] on button "Next" at bounding box center [1003, 563] width 70 height 40
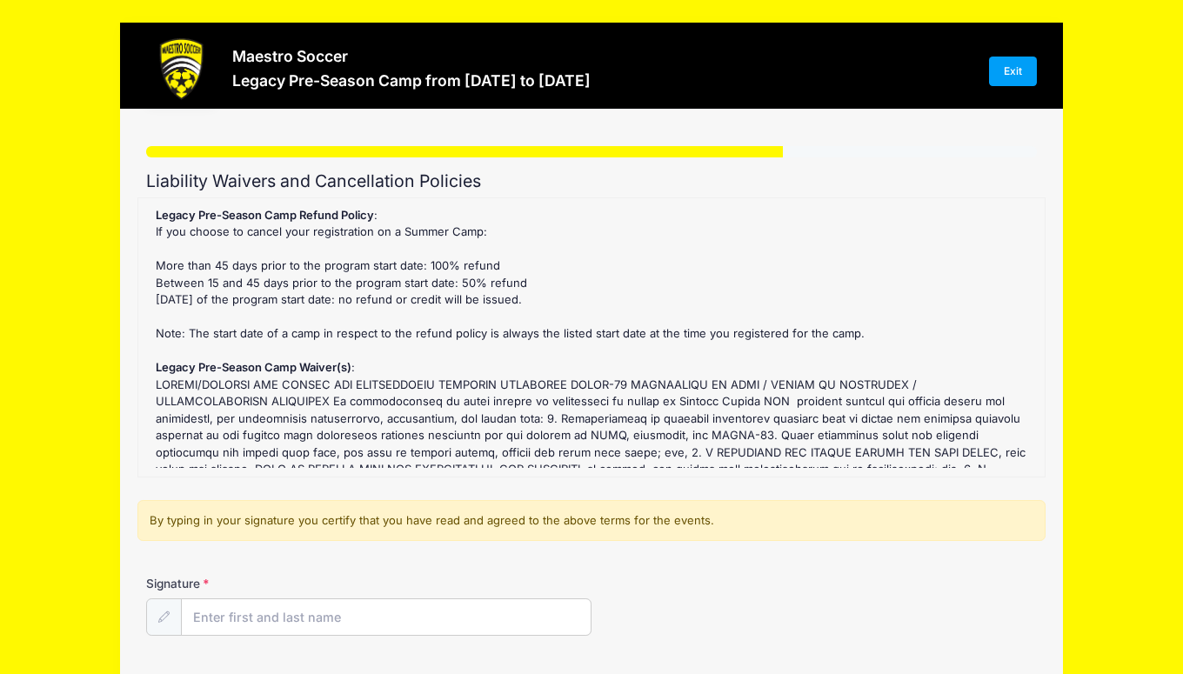
scroll to position [156, 0]
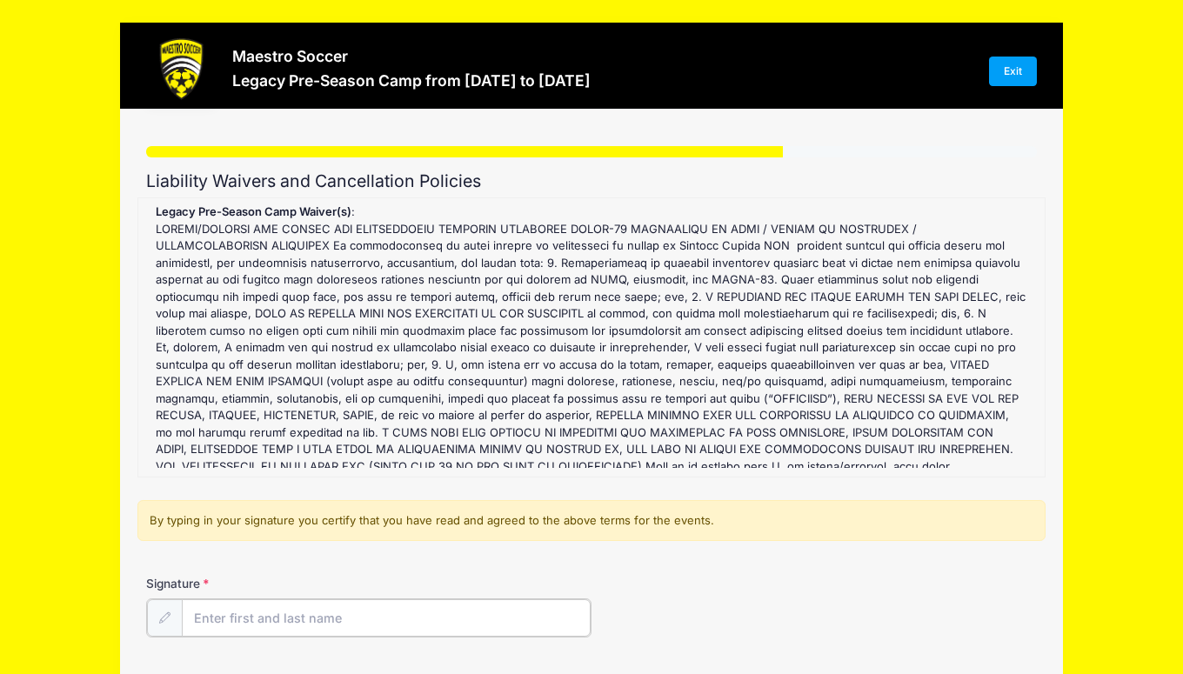
click at [287, 619] on input "Signature" at bounding box center [386, 618] width 409 height 37
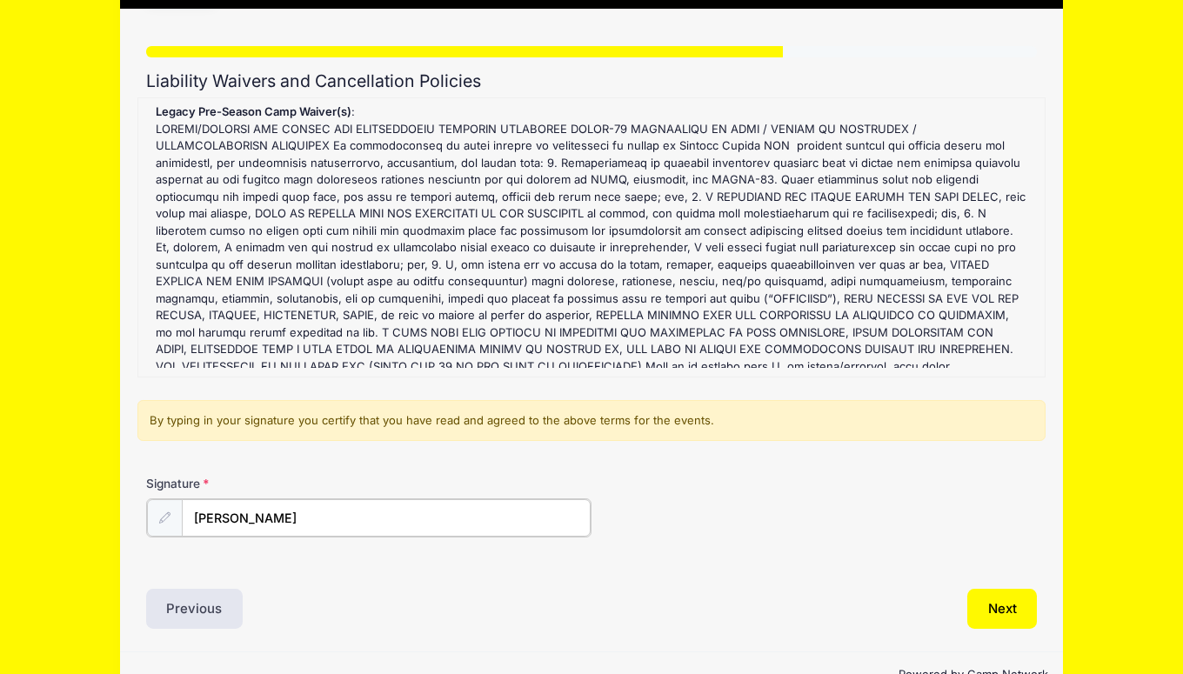
scroll to position [145, 0]
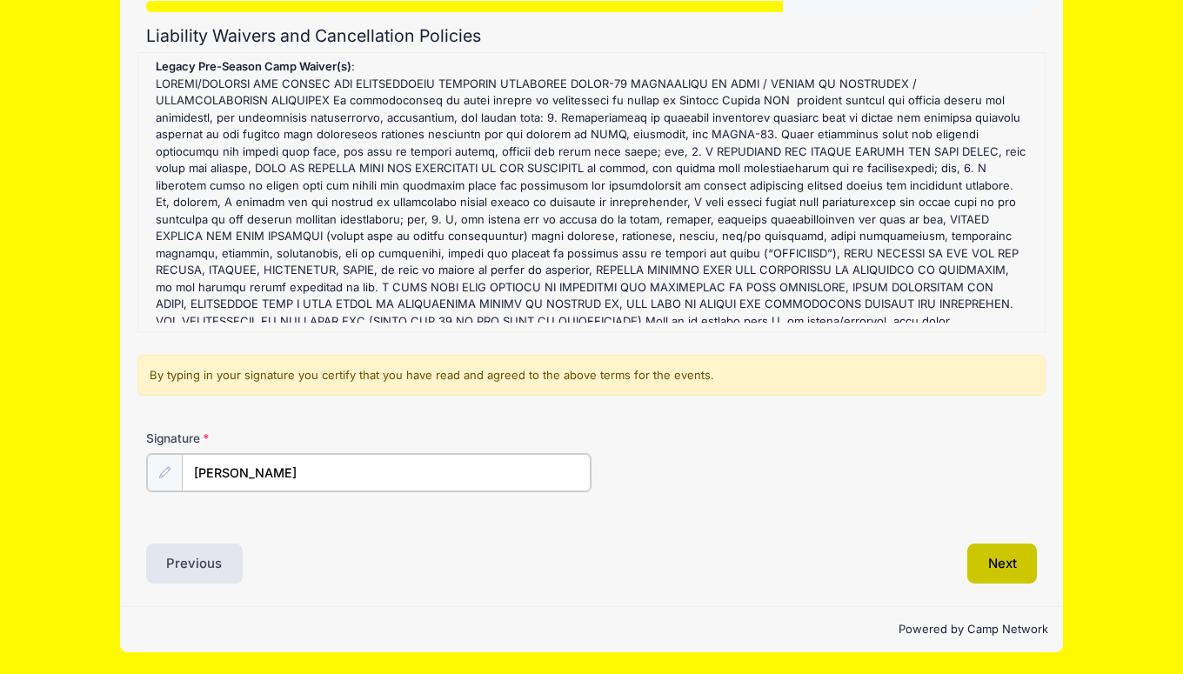
type input "[PERSON_NAME]"
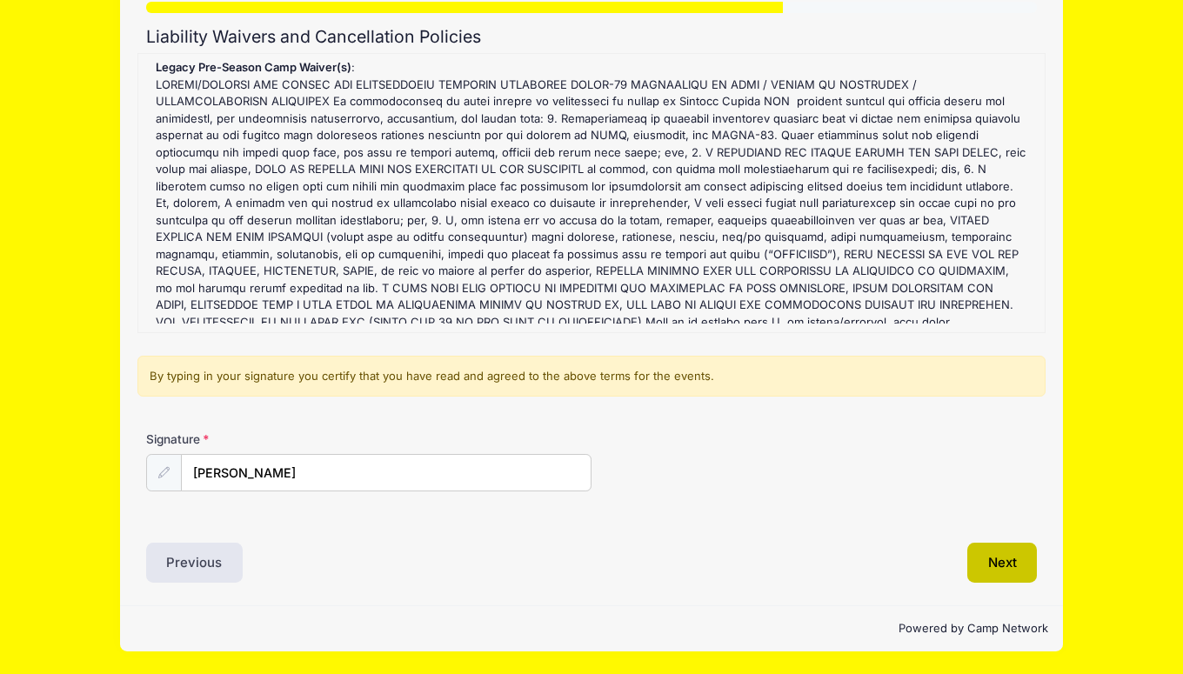
click at [1002, 567] on button "Next" at bounding box center [1003, 563] width 70 height 40
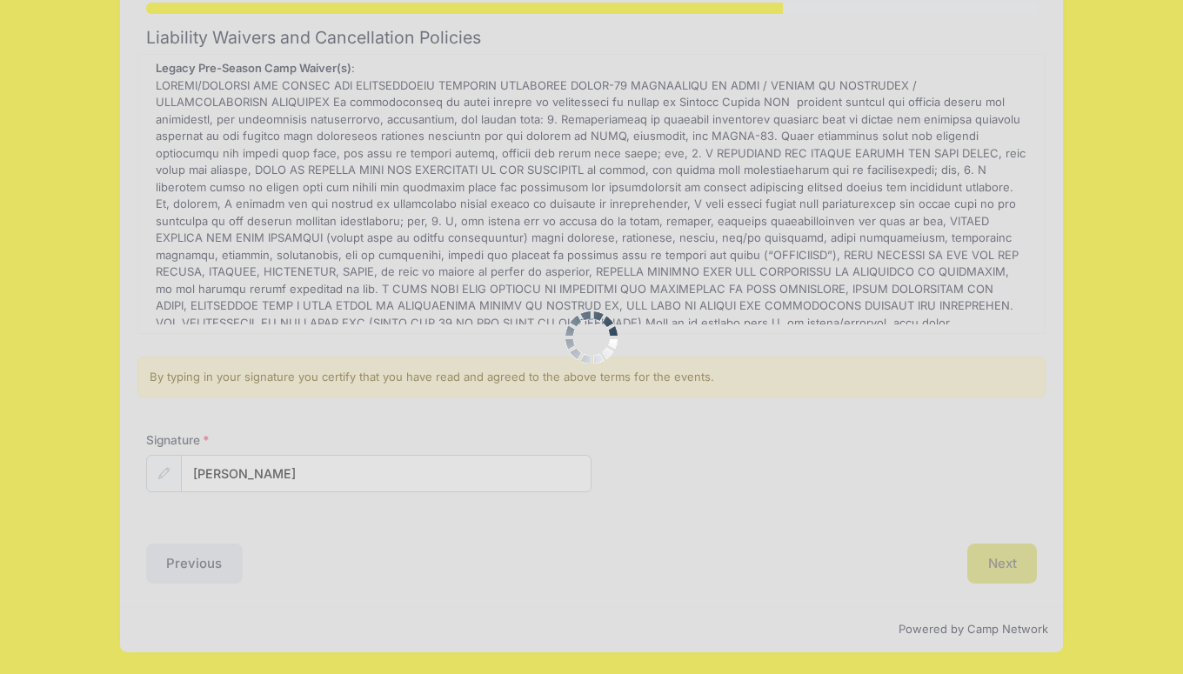
scroll to position [0, 0]
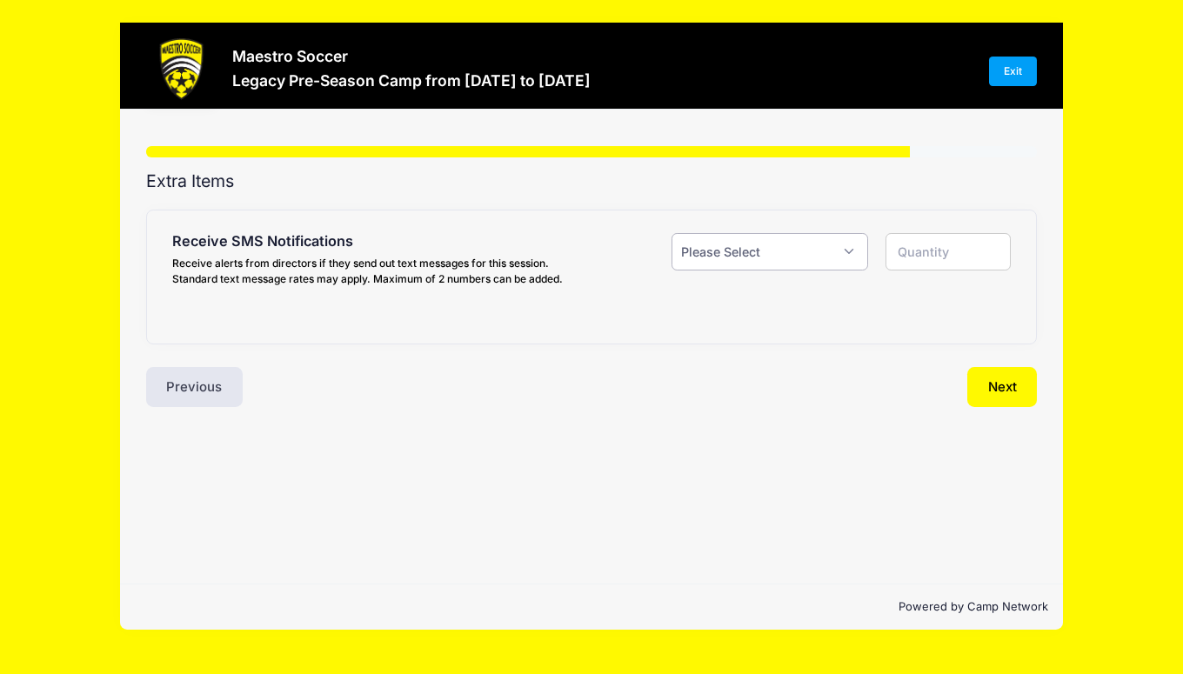
select select "1"
click option "Yes ($0.00)" at bounding box center [0, 0] width 0 height 0
type input "1"
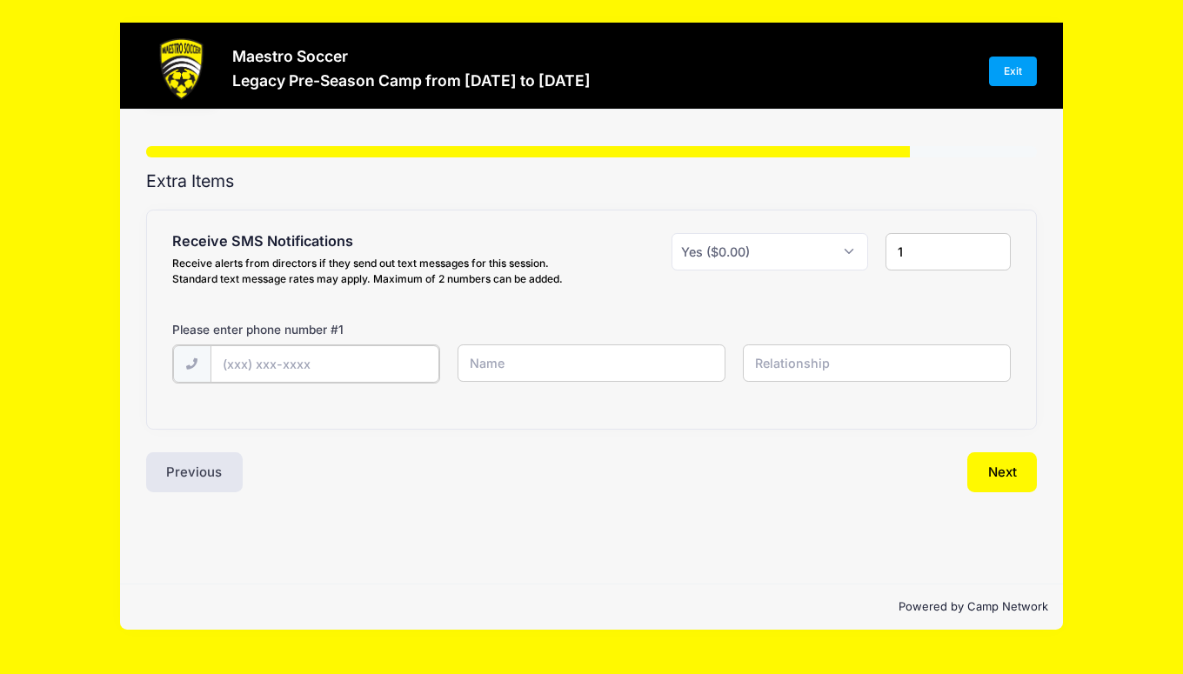
click at [0, 0] on input "text" at bounding box center [0, 0] width 0 height 0
type input "[PHONE_NUMBER]"
type input "[PERSON_NAME]"
type input "Mother"
click at [1001, 466] on button "Next" at bounding box center [1003, 471] width 70 height 40
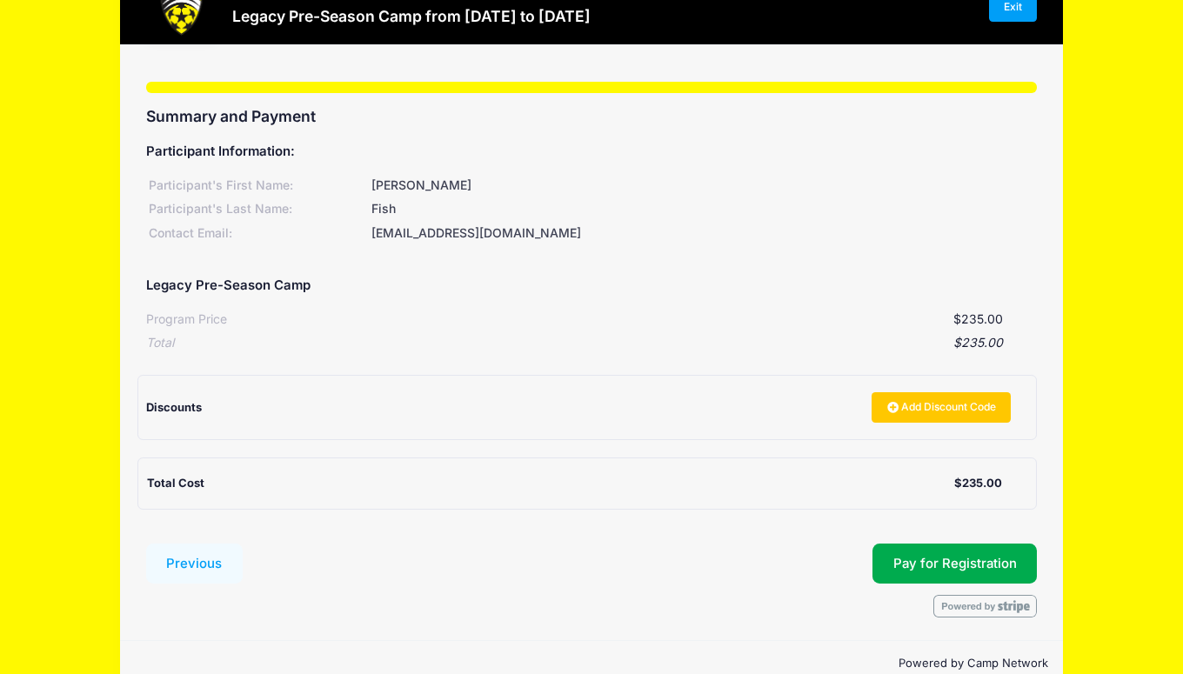
scroll to position [99, 0]
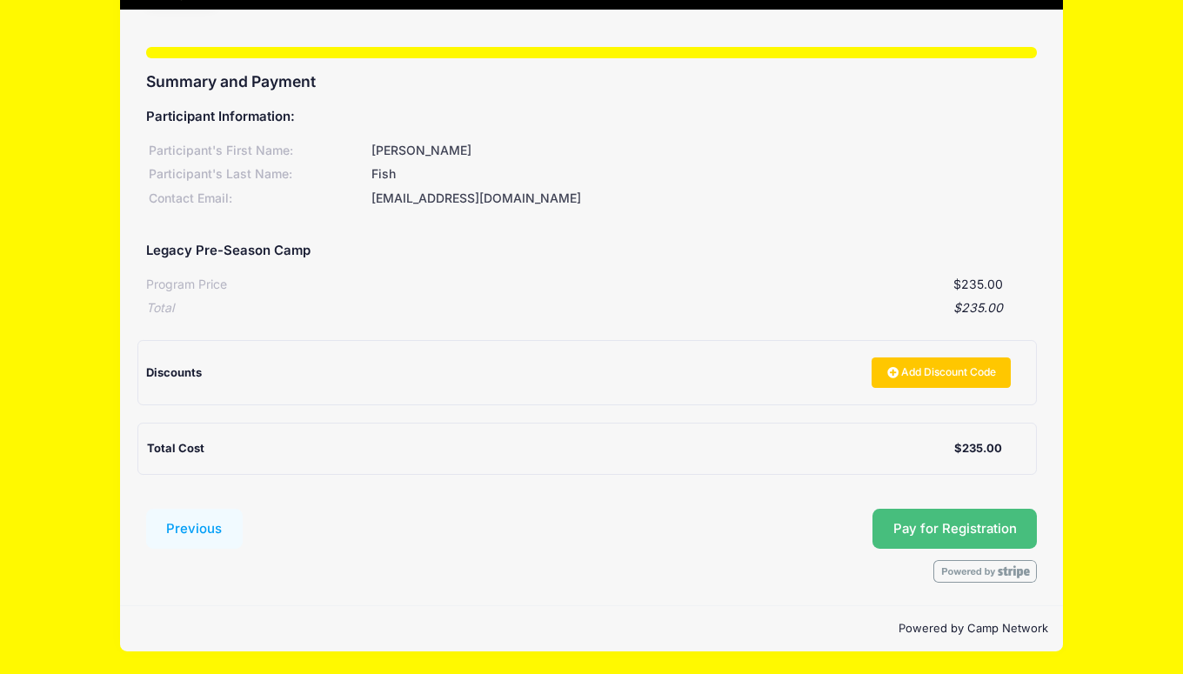
click at [946, 523] on span "Pay for Registration" at bounding box center [956, 529] width 124 height 16
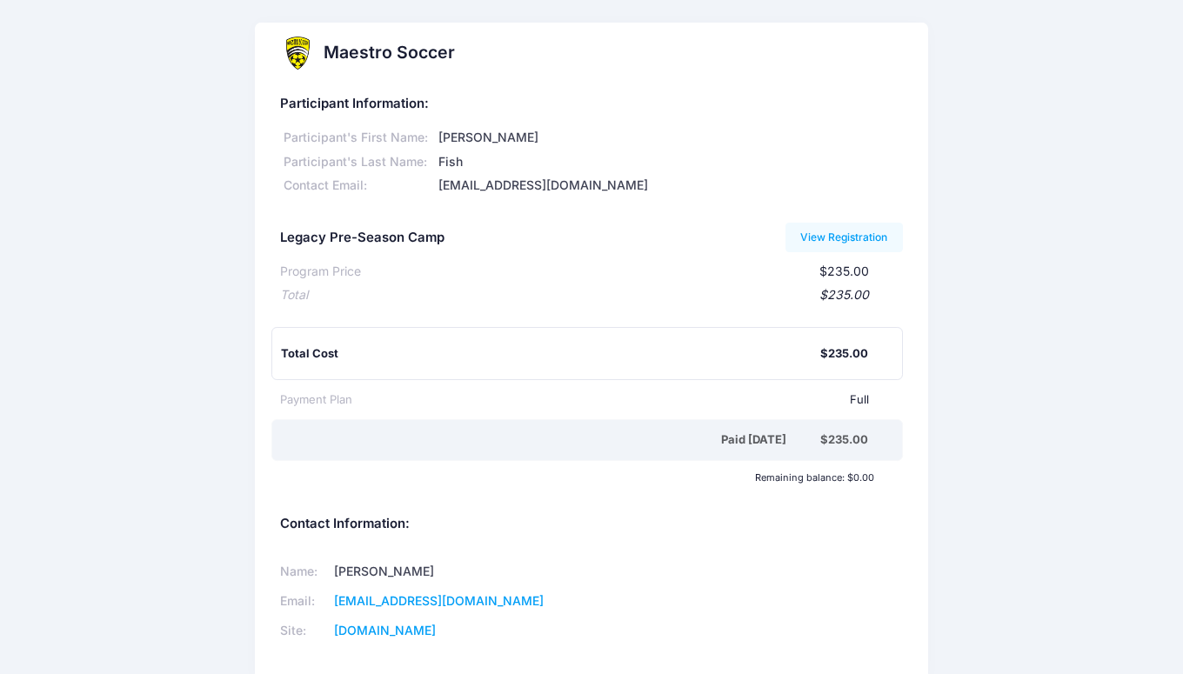
scroll to position [94, 0]
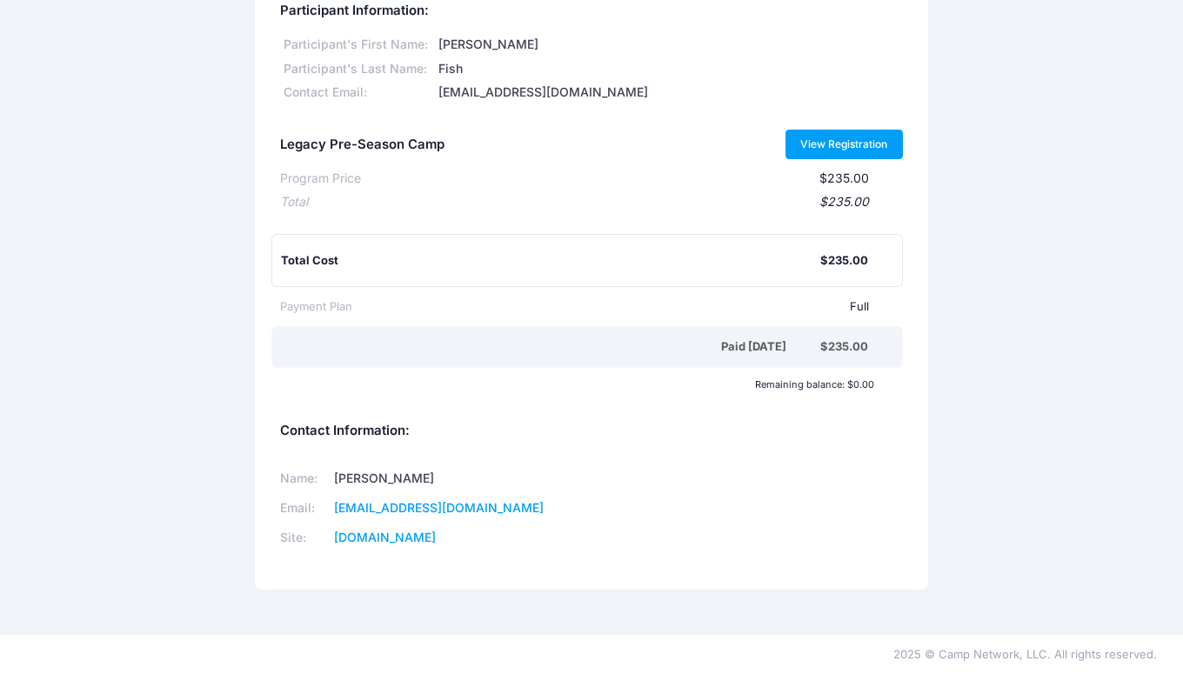
click at [851, 141] on link "View Registration" at bounding box center [844, 145] width 117 height 30
